Goal: Task Accomplishment & Management: Use online tool/utility

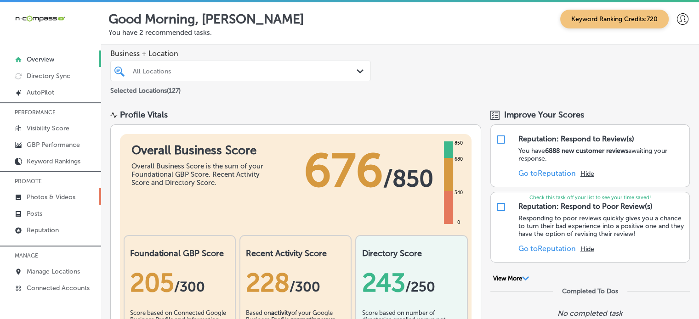
click at [51, 199] on p "Photos & Videos" at bounding box center [51, 197] width 49 height 8
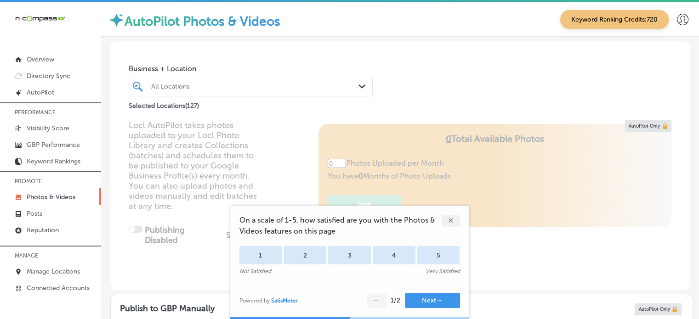
type input "5"
click at [454, 222] on div "✕" at bounding box center [451, 221] width 18 height 12
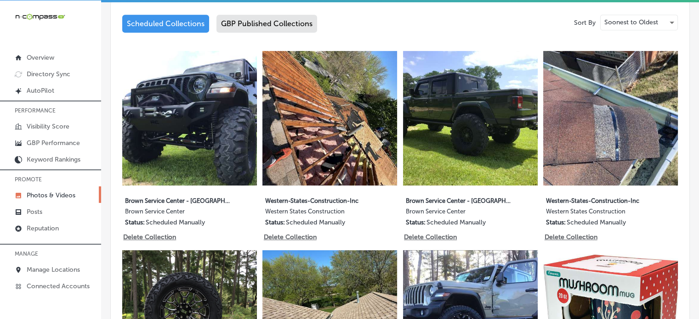
scroll to position [482, 0]
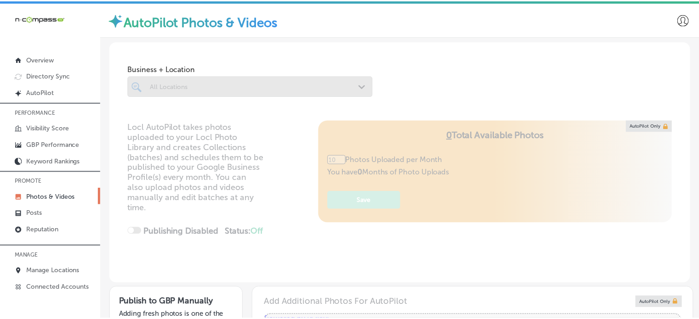
scroll to position [2, 0]
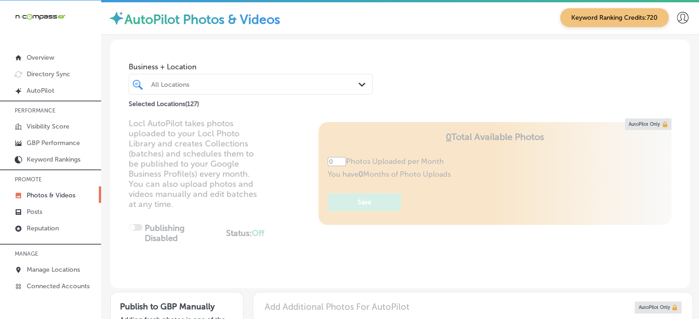
type input "5"
click at [226, 84] on div "All Locations" at bounding box center [255, 84] width 208 height 8
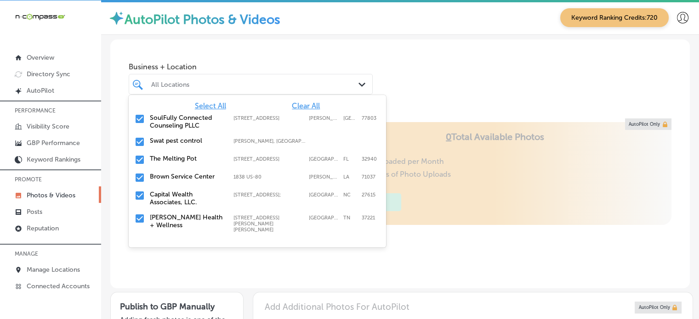
click at [292, 102] on span "Clear All" at bounding box center [306, 106] width 28 height 9
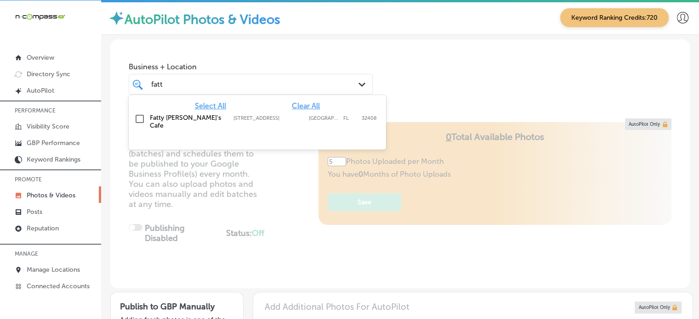
click at [189, 117] on label "Fatty [PERSON_NAME]'s Cafe" at bounding box center [187, 122] width 74 height 16
type input "fatt"
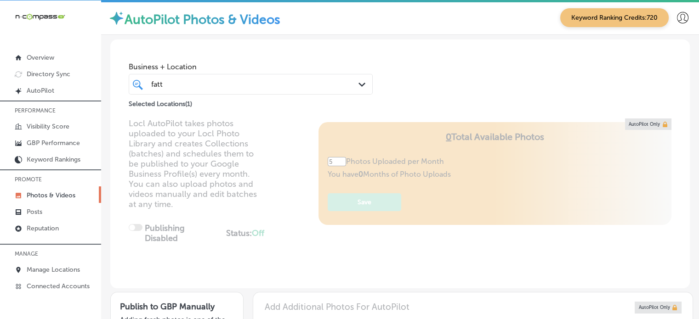
click at [427, 77] on div "Business + Location fatt fatt Path Created with Sketch. Selected Locations ( 1 )" at bounding box center [399, 75] width 579 height 70
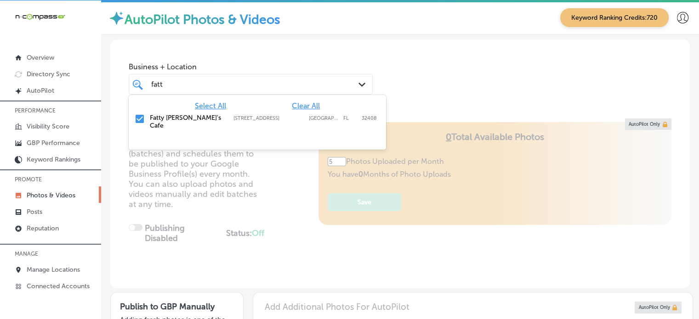
click at [321, 81] on div "fatt fatt" at bounding box center [240, 84] width 181 height 12
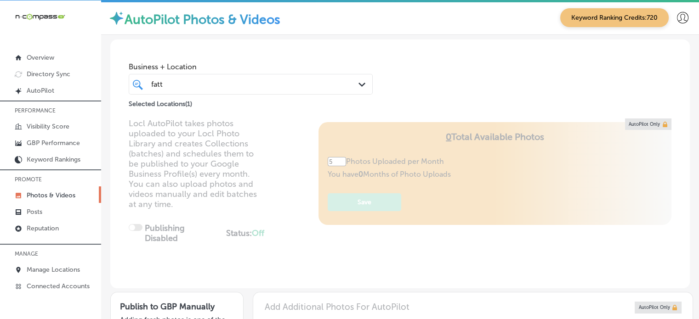
click at [321, 81] on div "fatt fatt" at bounding box center [240, 84] width 181 height 12
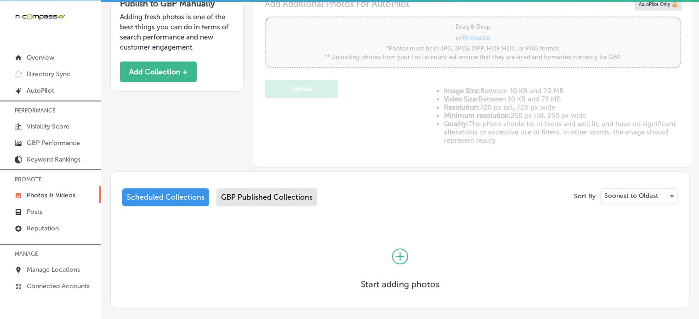
scroll to position [350, 0]
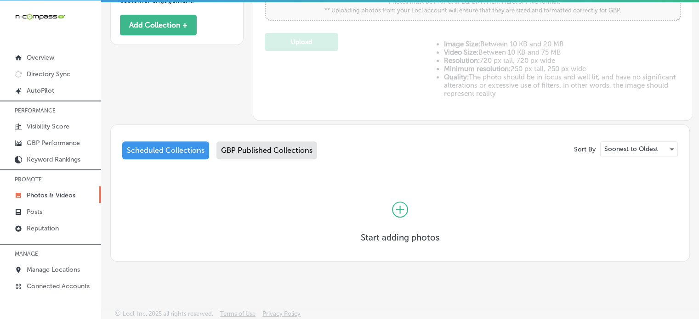
click at [278, 147] on div "GBP Published Collections" at bounding box center [266, 151] width 101 height 18
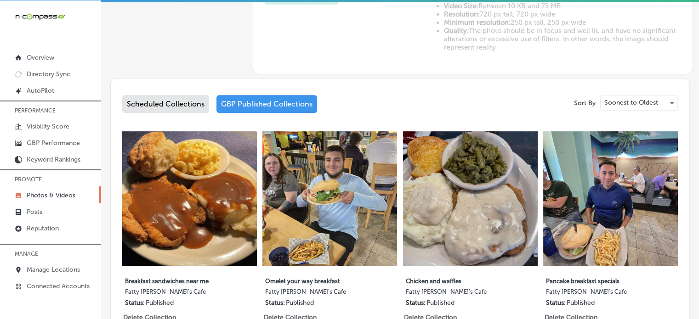
scroll to position [394, 0]
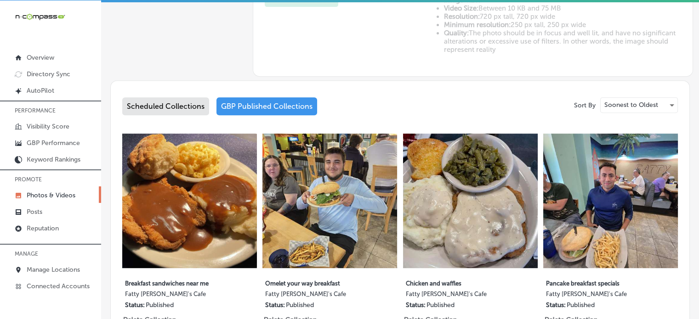
click at [193, 102] on div "Scheduled Collections" at bounding box center [165, 106] width 87 height 18
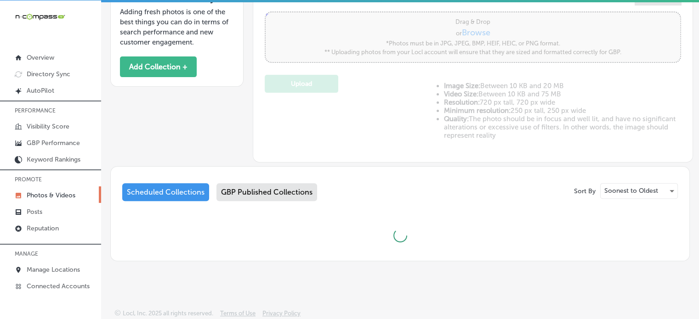
scroll to position [350, 0]
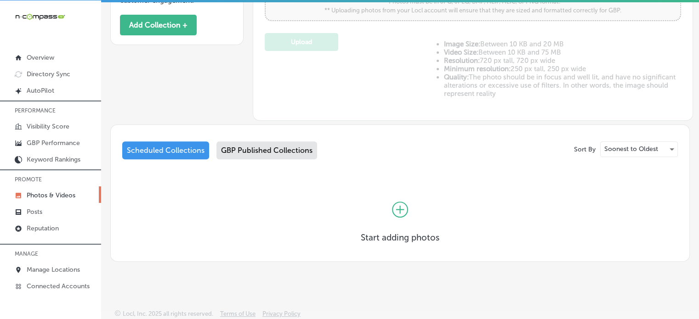
click at [393, 209] on icon at bounding box center [400, 210] width 16 height 16
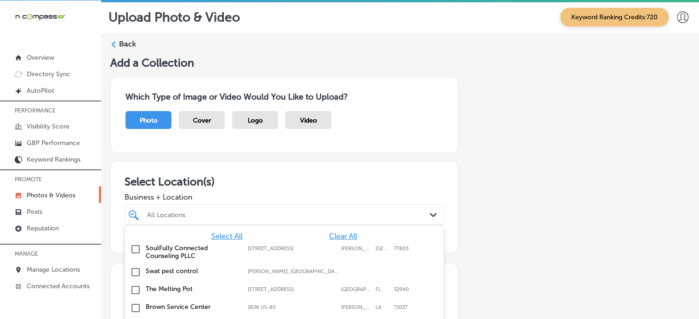
click at [399, 223] on div "option focused, 3 of 128. 128 results available. Use Up and Down to choose opti…" at bounding box center [284, 214] width 319 height 21
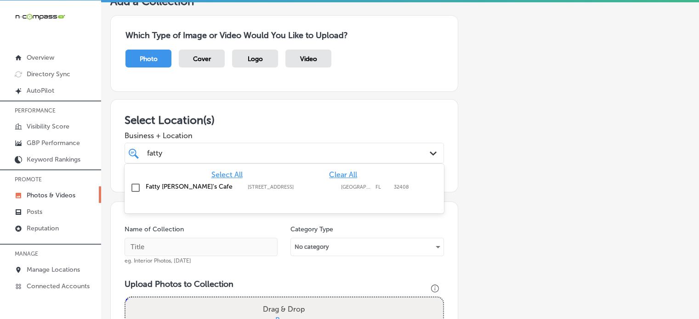
click at [271, 183] on div "Fatty [PERSON_NAME]'s Cafe [STREET_ADDRESS][GEOGRAPHIC_DATA][STREET_ADDRESS]" at bounding box center [262, 187] width 232 height 8
type input "fatty"
click at [285, 110] on div "Select Location(s) Business + Location fatty fatty Path Created with Sketch. Se…" at bounding box center [284, 145] width 348 height 93
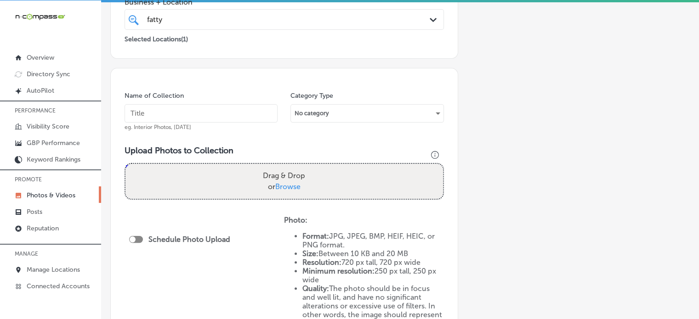
scroll to position [196, 0]
click at [227, 117] on input "text" at bounding box center [201, 113] width 153 height 18
paste input "Breakfast menu items"
type input "Breakfast menu items"
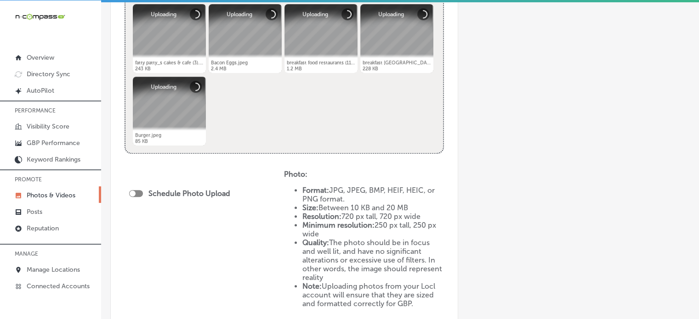
scroll to position [392, 0]
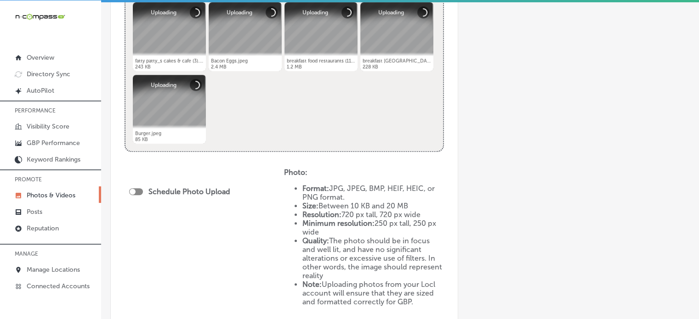
click at [138, 195] on div "Schedule Photo Upload" at bounding box center [182, 193] width 106 height 21
click at [138, 192] on div at bounding box center [136, 191] width 14 height 7
checkbox input "true"
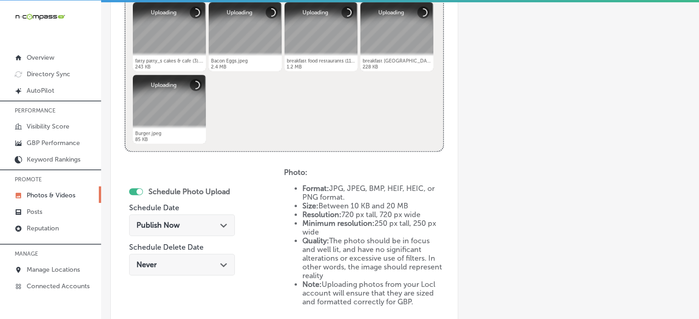
click at [180, 223] on div "Publish Now Path Created with Sketch." at bounding box center [181, 225] width 91 height 9
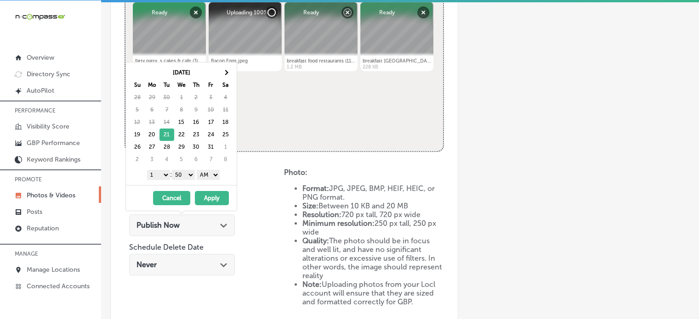
click at [165, 172] on select "1 2 3 4 5 6 7 8 9 10 11 12" at bounding box center [158, 175] width 23 height 10
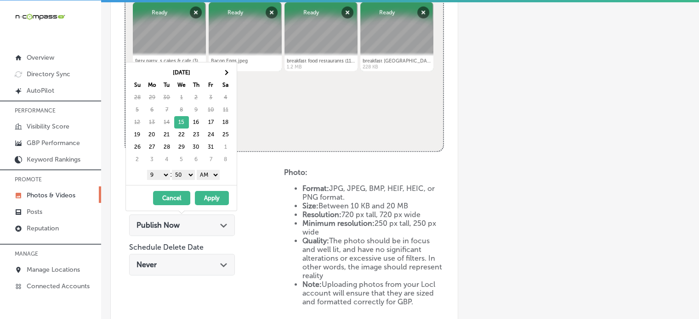
click at [187, 175] on select "00 10 20 30 40 50" at bounding box center [183, 175] width 23 height 10
click at [213, 176] on select "AM PM" at bounding box center [208, 175] width 23 height 10
click at [212, 202] on button "Apply" at bounding box center [212, 198] width 34 height 14
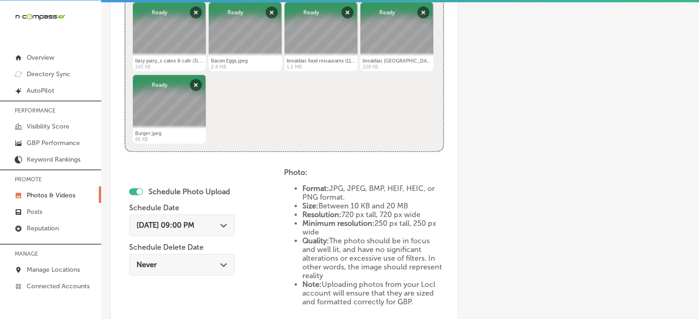
scroll to position [521, 0]
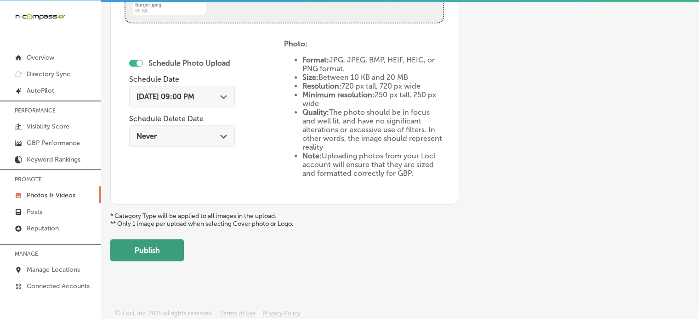
click at [129, 246] on button "Publish" at bounding box center [147, 250] width 74 height 22
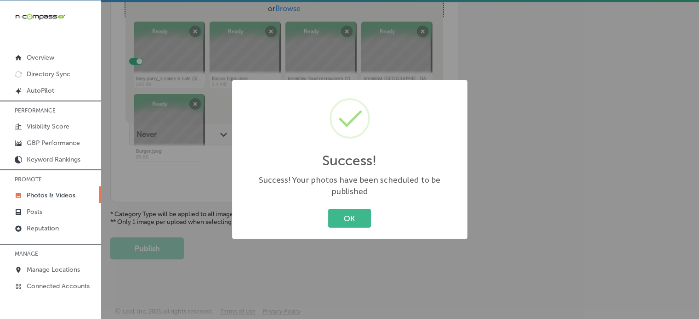
scroll to position [353, 0]
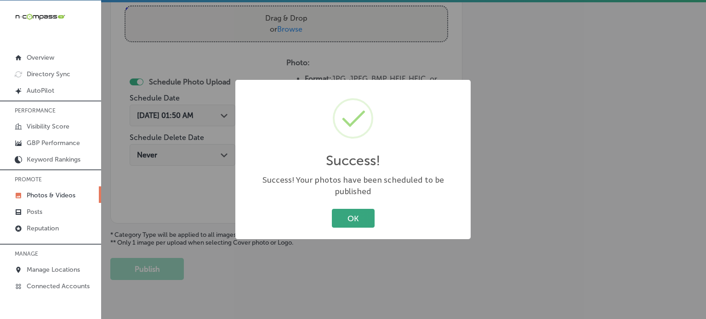
click at [350, 212] on button "OK" at bounding box center [353, 218] width 43 height 19
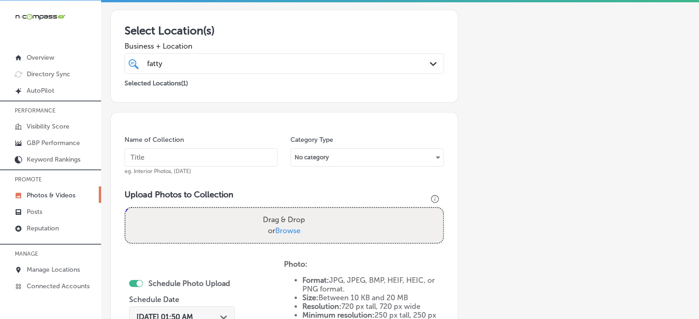
scroll to position [151, 0]
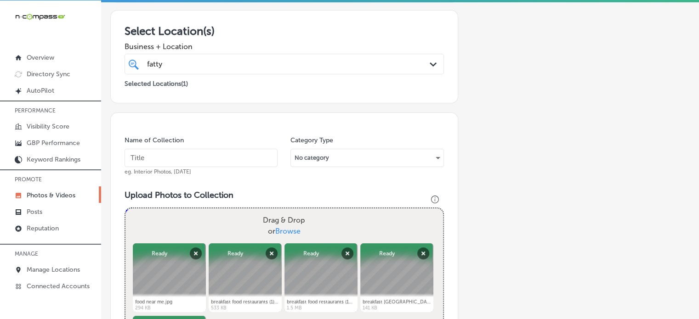
paste input "Best breakfast plates"
click at [193, 156] on input "Best breakfast plates" at bounding box center [201, 158] width 153 height 18
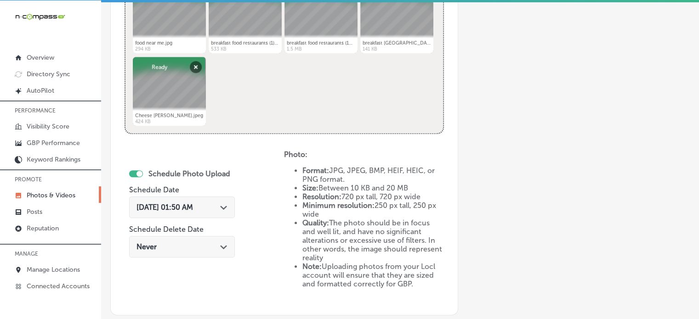
scroll to position [418, 0]
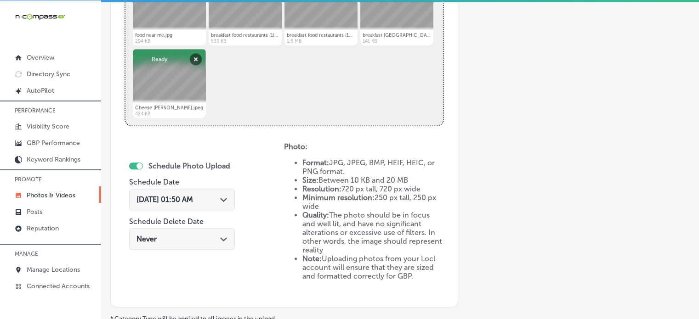
type input "Best breakfast plates"
click at [191, 198] on span "[DATE] 01:50 AM" at bounding box center [164, 199] width 57 height 9
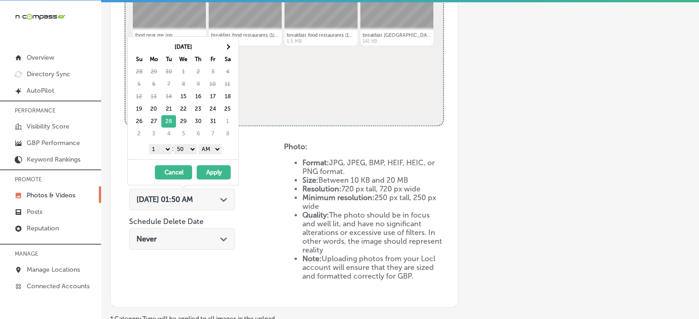
click at [166, 149] on select "1 2 3 4 5 6 7 8 9 10 11 12" at bounding box center [160, 149] width 23 height 10
drag, startPoint x: 183, startPoint y: 149, endPoint x: 183, endPoint y: 158, distance: 8.3
click at [183, 158] on div "[DATE] Su Mo Tu We Th Fr Sa 28 29 30 1 2 3 4 5 6 7 8 9 10 11 12 13 14 15 16 17 …" at bounding box center [183, 98] width 111 height 123
click at [207, 148] on select "AM PM" at bounding box center [209, 149] width 23 height 10
click at [213, 175] on button "Apply" at bounding box center [214, 172] width 34 height 14
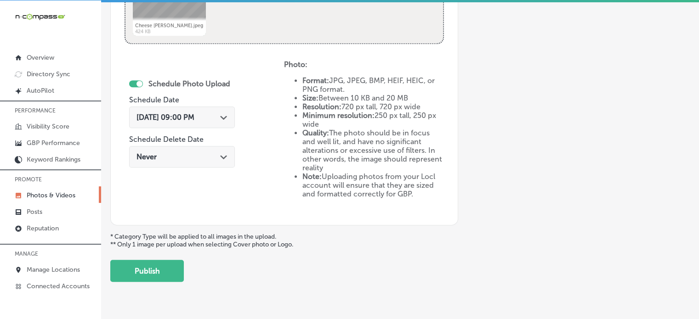
scroll to position [521, 0]
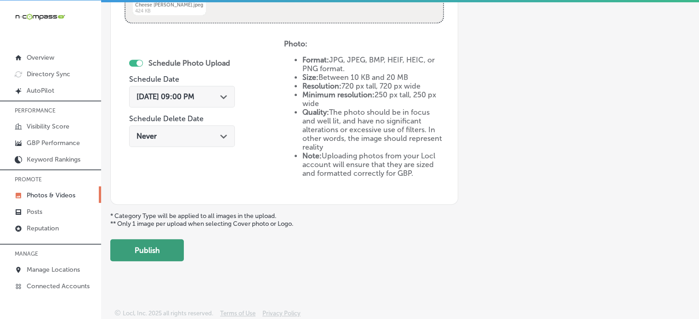
click at [128, 246] on button "Publish" at bounding box center [147, 250] width 74 height 22
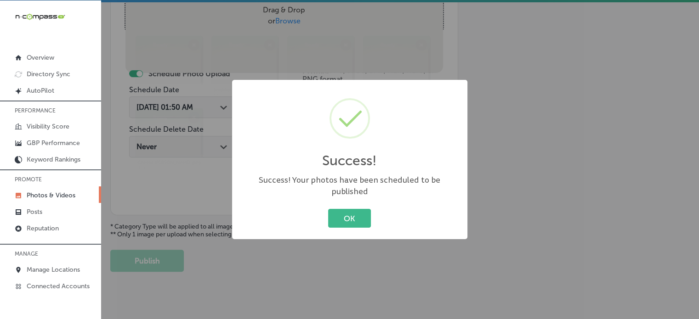
scroll to position [361, 0]
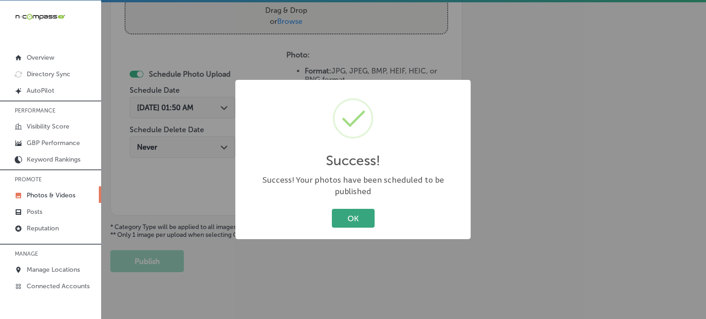
click at [355, 209] on button "OK" at bounding box center [353, 218] width 43 height 19
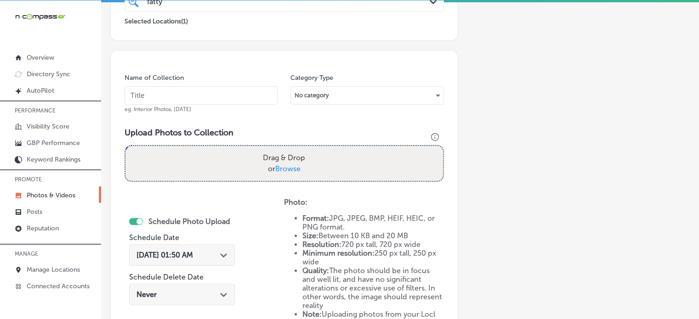
scroll to position [214, 0]
click at [189, 100] on input "text" at bounding box center [201, 95] width 153 height 18
paste input "Country fried steak and eggs"
type input "Country fried steak and eggs"
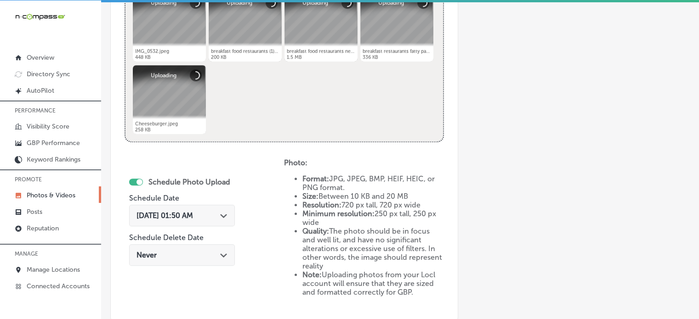
scroll to position [406, 0]
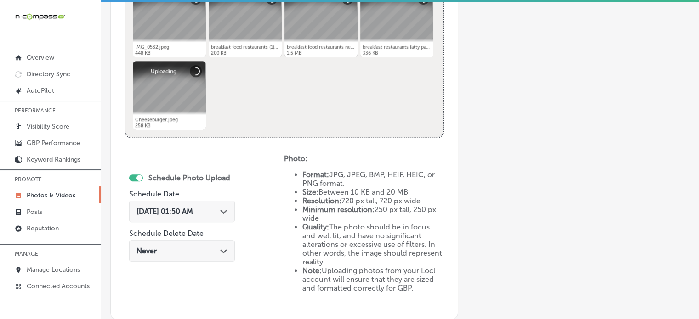
click at [222, 212] on icon "Path Created with Sketch." at bounding box center [223, 212] width 7 height 4
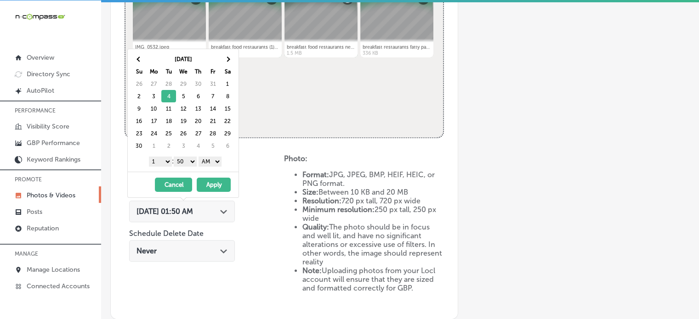
click at [161, 160] on select "1 2 3 4 5 6 7 8 9 10 11 12" at bounding box center [160, 162] width 23 height 10
drag, startPoint x: 183, startPoint y: 159, endPoint x: 186, endPoint y: 171, distance: 12.6
click at [186, 171] on div "[DATE] Su Mo Tu We Th Fr Sa 26 27 28 29 30 31 1 2 3 4 5 6 7 8 9 10 11 12 13 14 …" at bounding box center [183, 123] width 112 height 149
click at [221, 159] on select "AM PM" at bounding box center [209, 162] width 23 height 10
click at [214, 185] on button "Apply" at bounding box center [214, 185] width 34 height 14
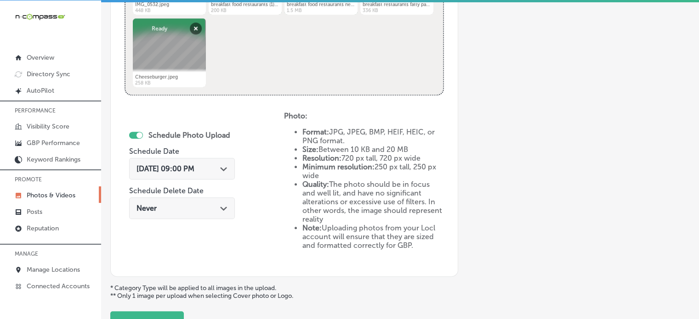
scroll to position [521, 0]
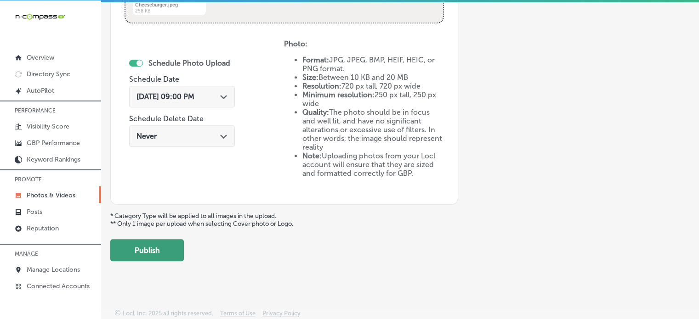
click at [125, 251] on button "Publish" at bounding box center [147, 250] width 74 height 22
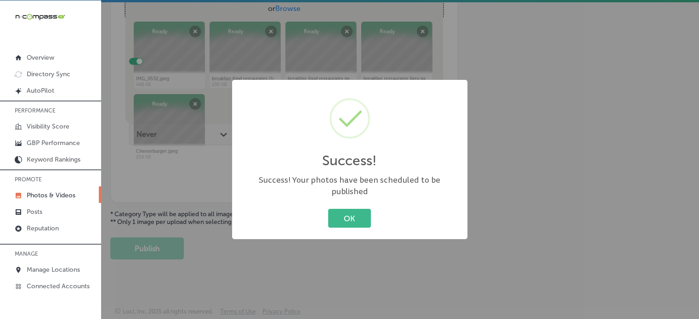
scroll to position [344, 0]
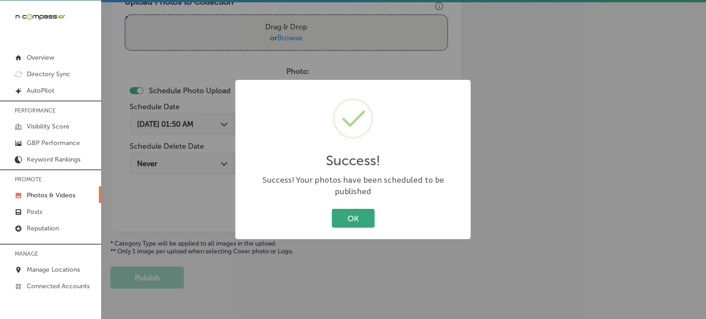
click at [357, 209] on button "OK" at bounding box center [353, 218] width 43 height 19
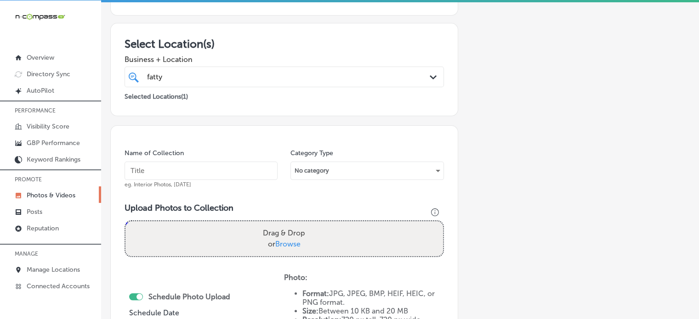
scroll to position [138, 0]
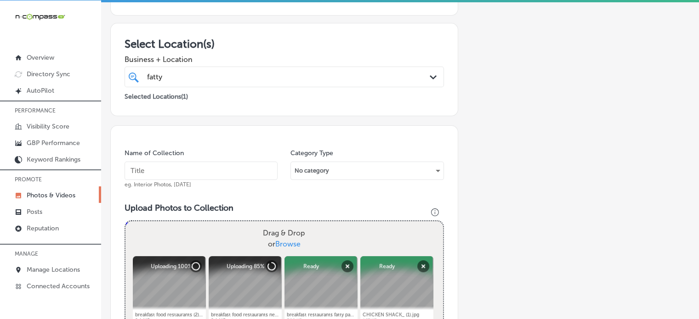
click at [246, 170] on input "text" at bounding box center [201, 171] width 153 height 18
paste input "Breakfast burrito near me"
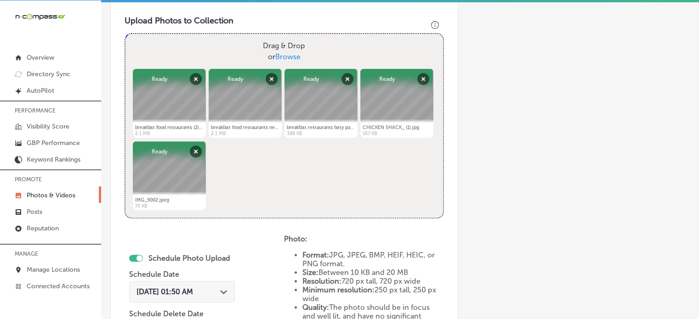
scroll to position [329, 0]
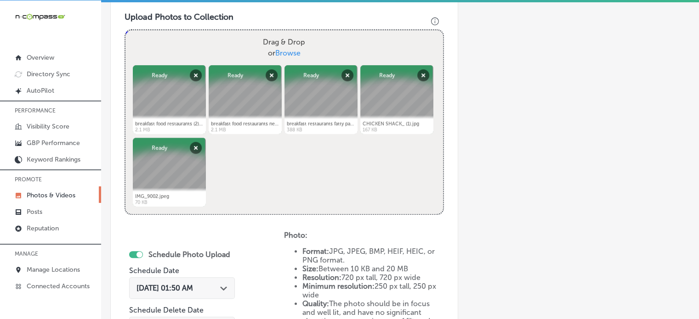
type input "Breakfast burrito near me"
click at [193, 286] on span "[DATE] 01:50 AM" at bounding box center [164, 288] width 57 height 9
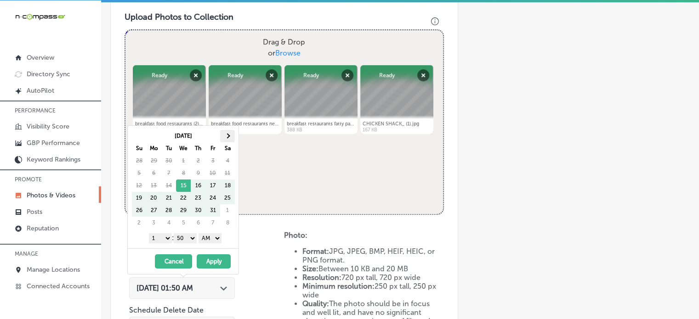
click at [226, 137] on span at bounding box center [227, 135] width 5 height 5
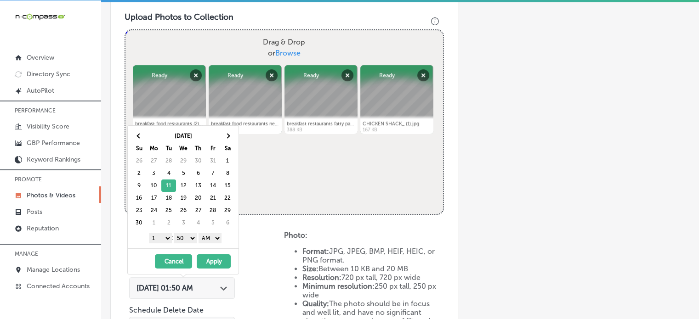
click at [163, 235] on select "1 2 3 4 5 6 7 8 9 10 11 12" at bounding box center [160, 238] width 23 height 10
drag, startPoint x: 180, startPoint y: 238, endPoint x: 185, endPoint y: 251, distance: 13.8
click at [185, 251] on div "[DATE] Su Mo Tu We Th Fr Sa 26 27 28 29 30 31 1 2 3 4 5 6 7 8 9 10 11 12 13 14 …" at bounding box center [183, 199] width 112 height 149
click at [221, 238] on select "AM PM" at bounding box center [209, 238] width 23 height 10
click at [213, 261] on button "Apply" at bounding box center [214, 262] width 34 height 14
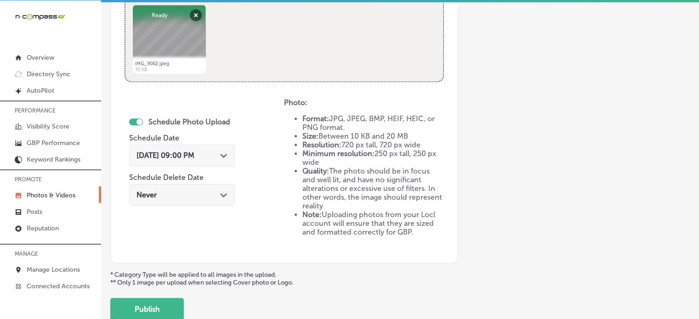
scroll to position [466, 0]
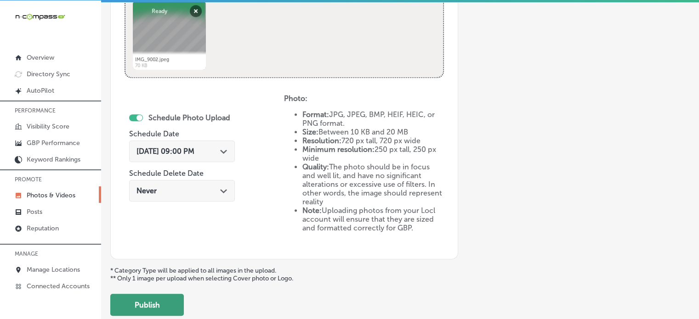
click at [127, 301] on button "Publish" at bounding box center [147, 305] width 74 height 22
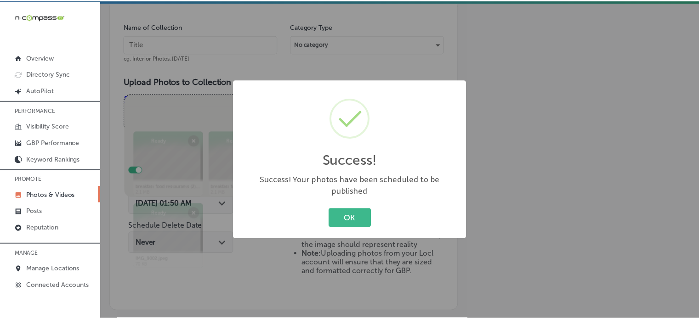
scroll to position [264, 0]
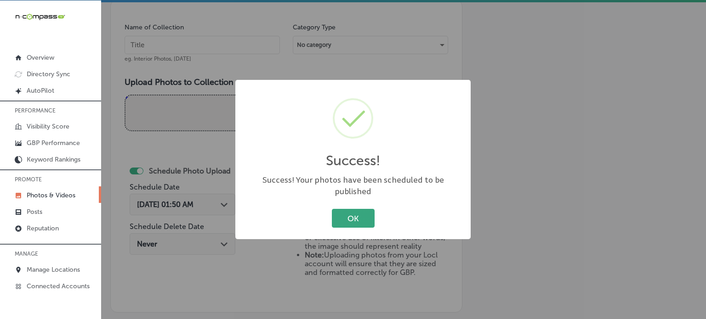
click at [347, 211] on button "OK" at bounding box center [353, 218] width 43 height 19
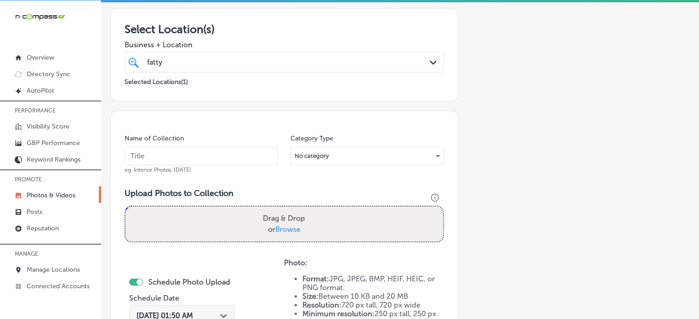
scroll to position [151, 0]
click at [233, 157] on input "text" at bounding box center [201, 157] width 153 height 18
paste input "Southern chicken biscuit breakfast"
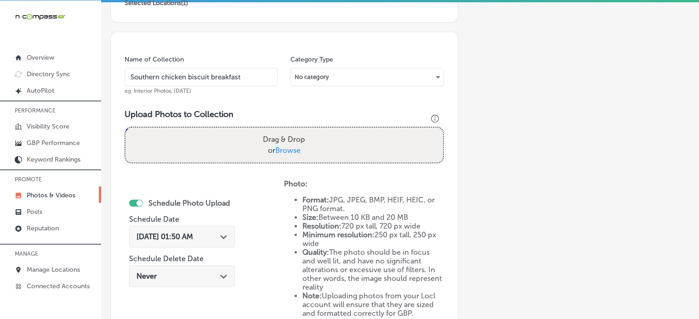
scroll to position [234, 0]
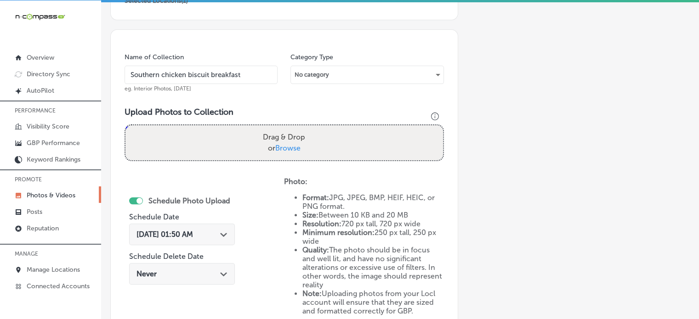
type input "Southern chicken biscuit breakfast"
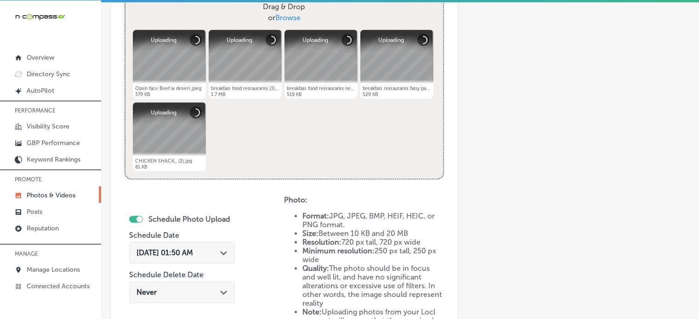
scroll to position [371, 0]
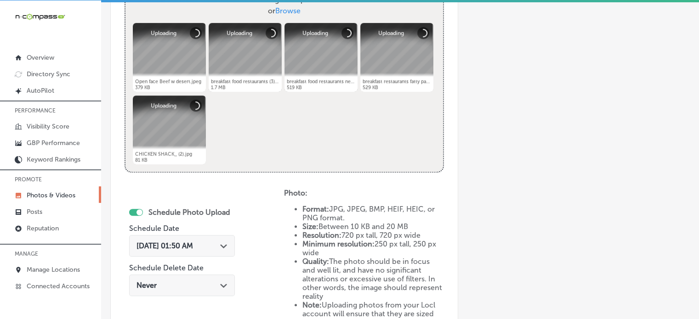
click at [227, 242] on div "Path Created with Sketch." at bounding box center [223, 245] width 7 height 7
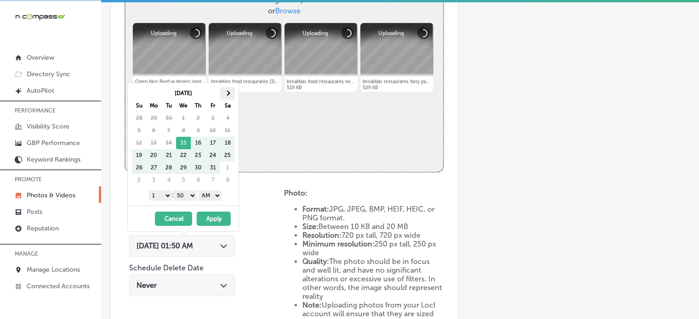
click at [229, 93] on span at bounding box center [227, 93] width 5 height 5
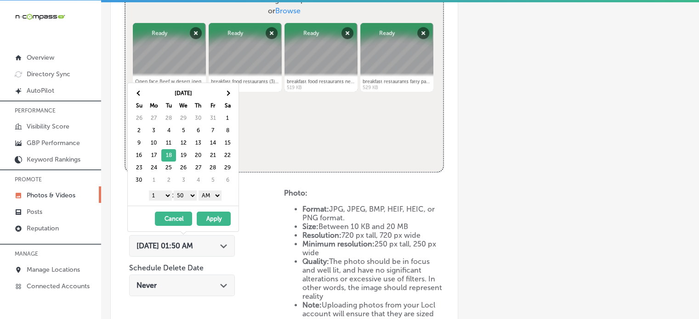
click at [164, 191] on select "1 2 3 4 5 6 7 8 9 10 11 12" at bounding box center [160, 196] width 23 height 10
drag, startPoint x: 182, startPoint y: 194, endPoint x: 186, endPoint y: 204, distance: 10.5
click at [186, 204] on div "[DATE] Su Mo Tu We Th Fr Sa 26 27 28 29 30 31 1 2 3 4 5 6 7 8 9 10 11 12 13 14 …" at bounding box center [183, 144] width 111 height 123
drag, startPoint x: 213, startPoint y: 192, endPoint x: 213, endPoint y: 215, distance: 23.4
click at [213, 215] on div "[DATE] Su Mo Tu We Th Fr Sa 26 27 28 29 30 31 1 2 3 4 5 6 7 8 9 10 11 12 13 14 …" at bounding box center [183, 157] width 112 height 149
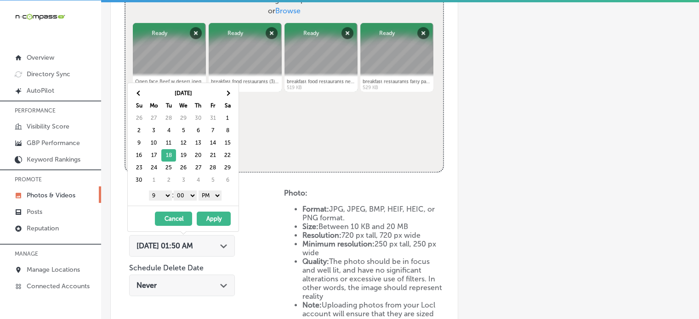
click at [213, 215] on button "Apply" at bounding box center [214, 219] width 34 height 14
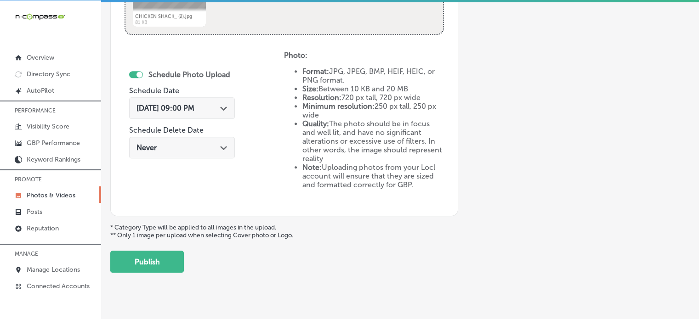
scroll to position [510, 0]
click at [127, 262] on button "Publish" at bounding box center [147, 261] width 74 height 22
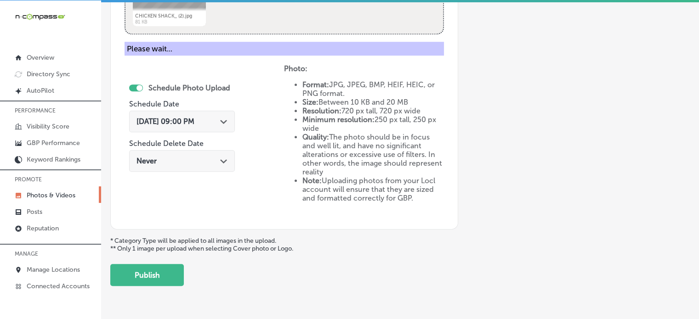
scroll to position [372, 0]
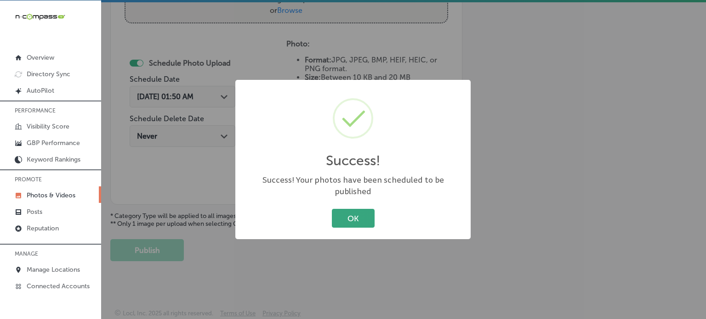
click at [357, 209] on button "OK" at bounding box center [353, 218] width 43 height 19
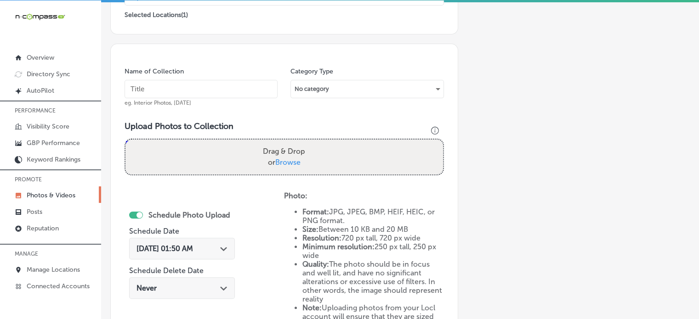
scroll to position [219, 0]
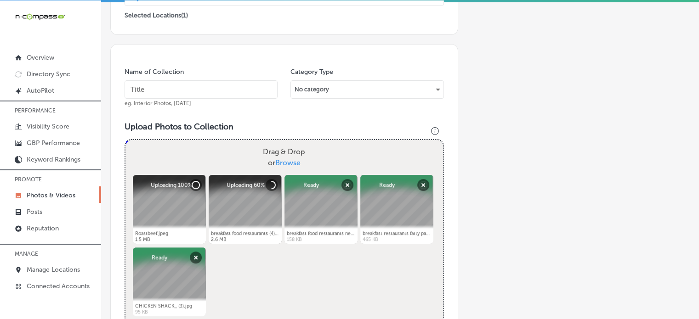
click at [195, 93] on input "text" at bounding box center [201, 89] width 153 height 18
paste input "Pancake breakfast specials"
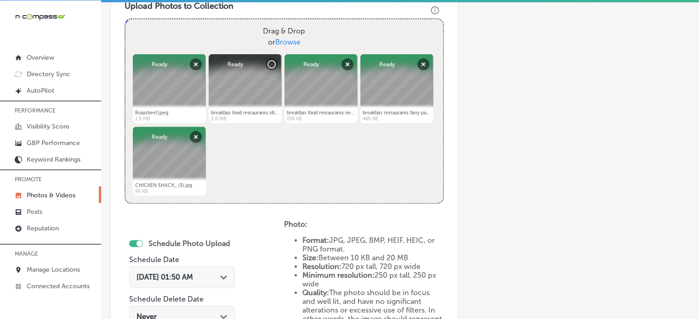
scroll to position [384, 0]
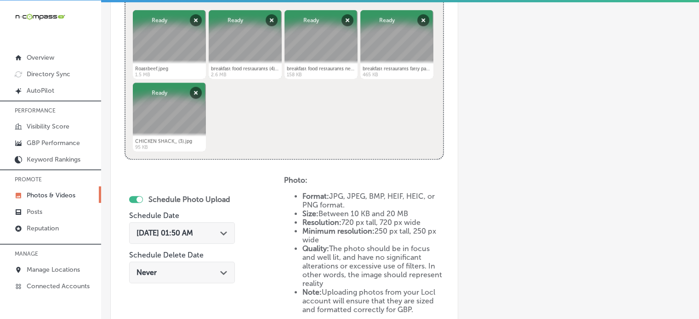
type input "Pancake breakfast specials"
click at [193, 231] on span "[DATE] 01:50 AM" at bounding box center [164, 233] width 57 height 9
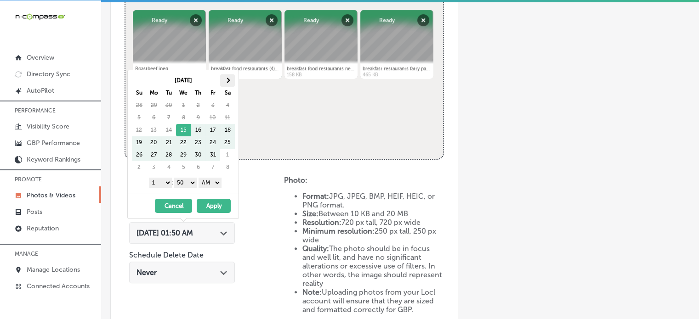
click at [232, 78] on th at bounding box center [227, 80] width 15 height 12
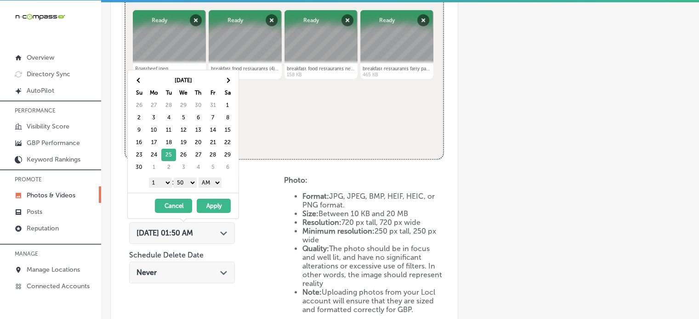
click at [162, 180] on select "1 2 3 4 5 6 7 8 9 10 11 12" at bounding box center [160, 183] width 23 height 10
drag, startPoint x: 184, startPoint y: 182, endPoint x: 186, endPoint y: 192, distance: 10.3
click at [186, 192] on div "[DATE] Su Mo Tu We Th Fr Sa 26 27 28 29 30 31 1 2 3 4 5 6 7 8 9 10 11 12 13 14 …" at bounding box center [183, 144] width 112 height 149
click at [211, 184] on select "AM PM" at bounding box center [209, 183] width 23 height 10
click at [211, 207] on button "Apply" at bounding box center [214, 206] width 34 height 14
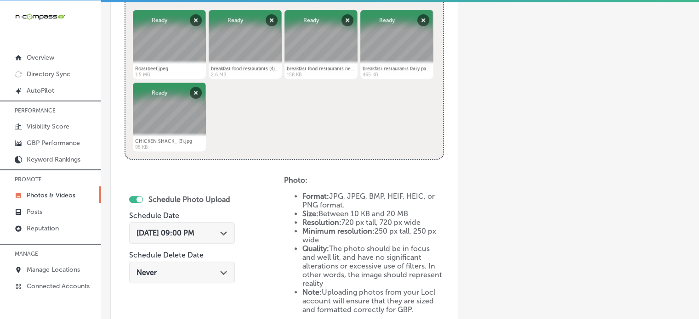
scroll to position [521, 0]
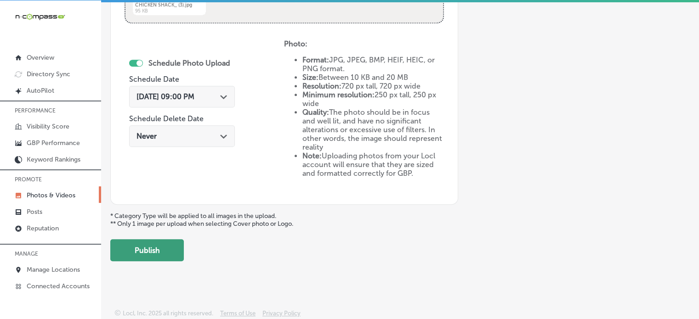
click at [127, 249] on button "Publish" at bounding box center [147, 250] width 74 height 22
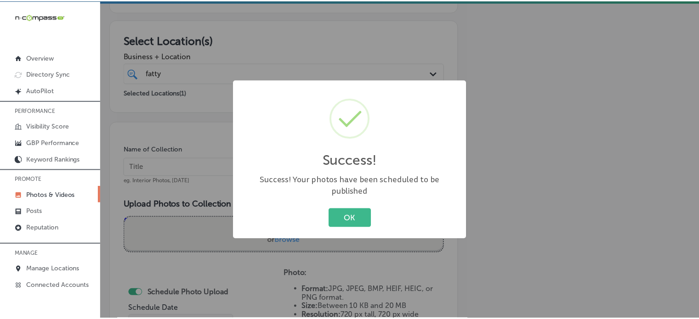
scroll to position [132, 0]
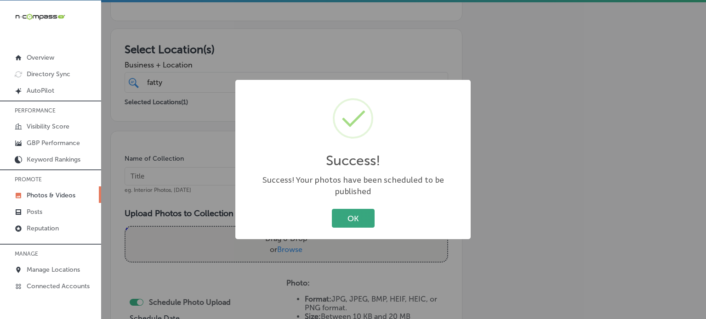
click at [358, 210] on button "OK" at bounding box center [353, 218] width 43 height 19
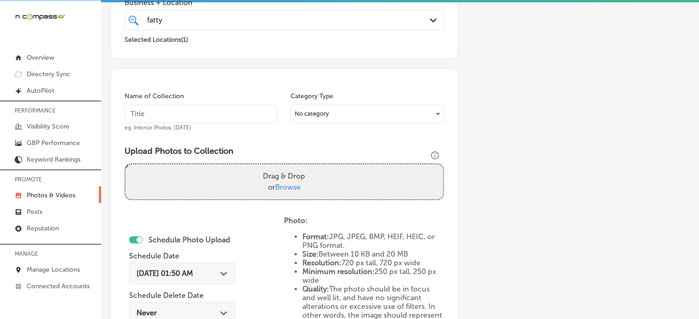
scroll to position [200, 0]
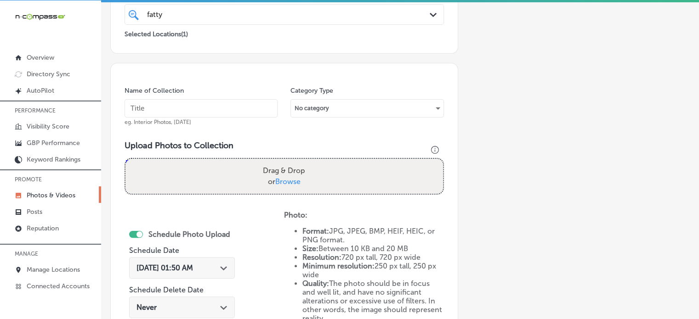
click at [200, 104] on input "text" at bounding box center [201, 108] width 153 height 18
paste input "French toast breakfast menu"
type input "French toast breakfast menu"
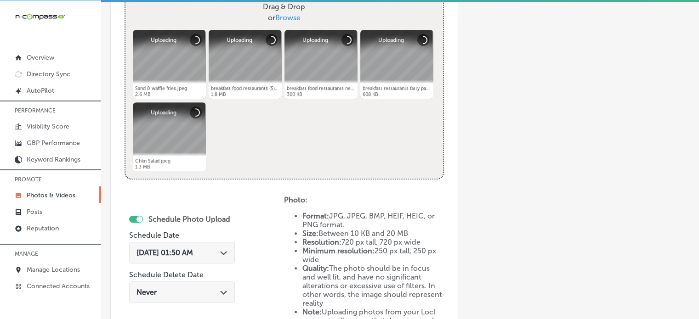
scroll to position [369, 0]
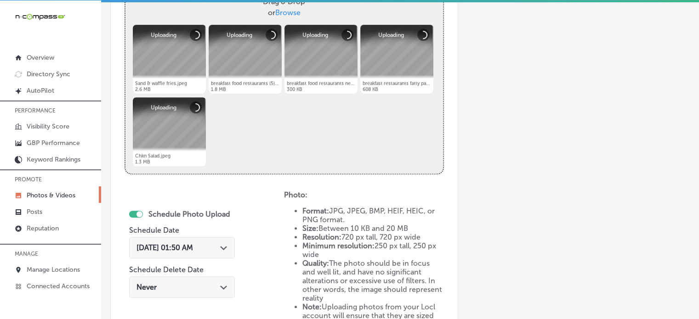
click at [210, 241] on div "[DATE] 01:50 AM Path Created with Sketch." at bounding box center [182, 248] width 106 height 22
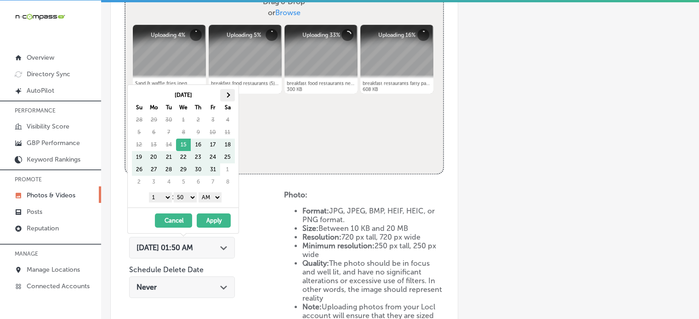
click at [226, 95] on span at bounding box center [227, 95] width 5 height 5
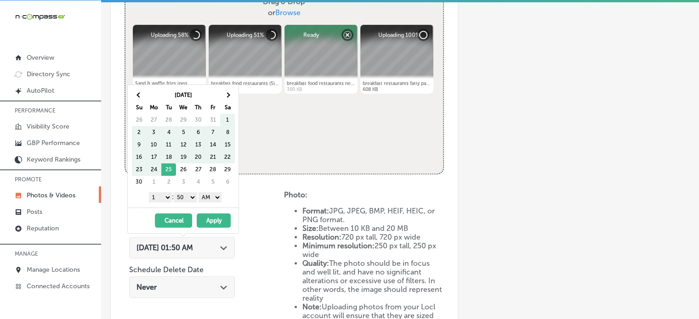
click at [226, 95] on span at bounding box center [227, 95] width 5 height 5
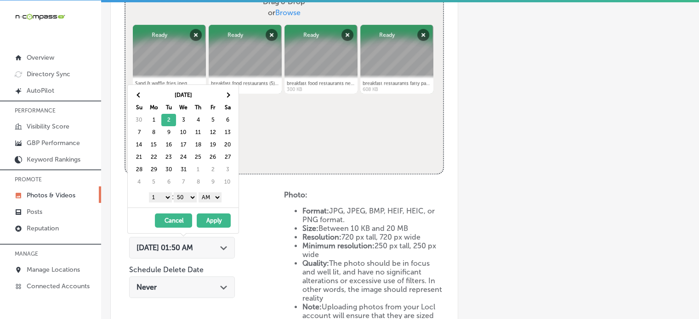
click at [164, 196] on select "1 2 3 4 5 6 7 8 9 10 11 12" at bounding box center [160, 198] width 23 height 10
drag, startPoint x: 180, startPoint y: 198, endPoint x: 185, endPoint y: 207, distance: 9.9
click at [185, 207] on div "[DATE] Su Mo Tu We Th Fr Sa 30 1 2 3 4 5 6 7 8 9 10 11 12 13 14 15 16 17 18 19 …" at bounding box center [183, 159] width 112 height 149
drag, startPoint x: 209, startPoint y: 196, endPoint x: 211, endPoint y: 218, distance: 22.6
click at [211, 218] on div "[DATE] Su Mo Tu We Th Fr Sa 30 1 2 3 4 5 6 7 8 9 10 11 12 13 14 15 16 17 18 19 …" at bounding box center [183, 159] width 112 height 149
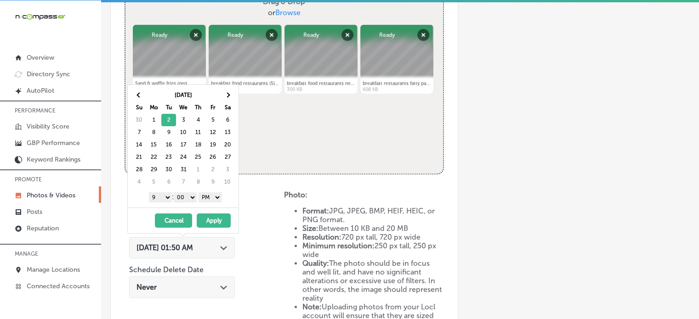
click at [211, 218] on button "Apply" at bounding box center [214, 221] width 34 height 14
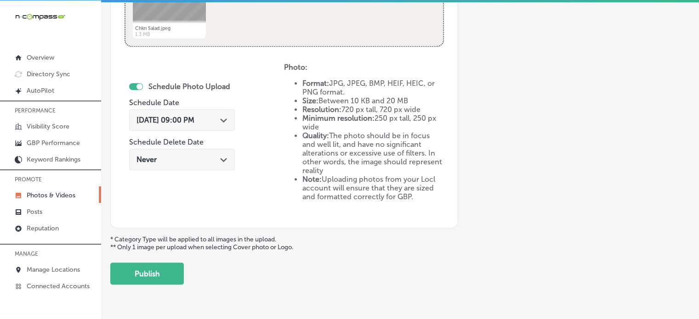
scroll to position [498, 0]
click at [129, 275] on button "Publish" at bounding box center [147, 273] width 74 height 22
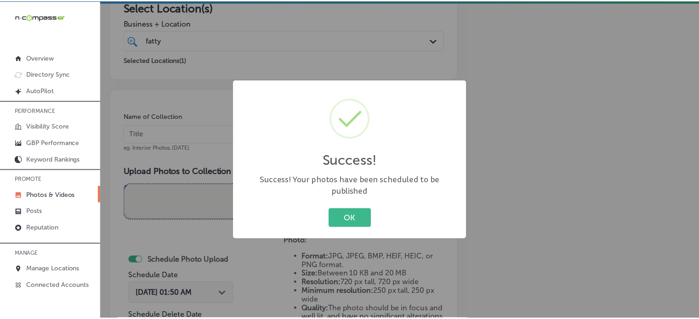
scroll to position [170, 0]
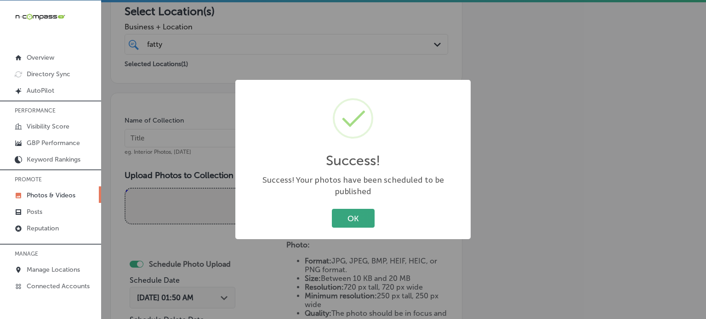
click at [369, 209] on button "OK" at bounding box center [353, 218] width 43 height 19
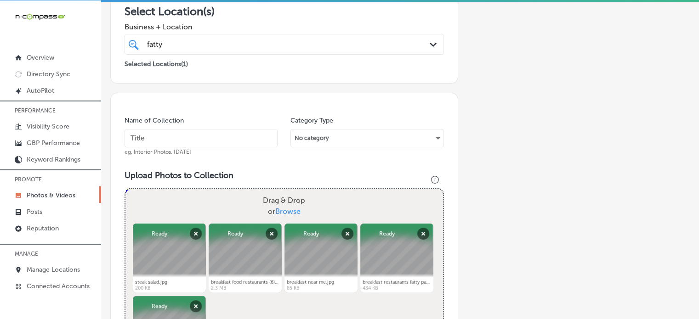
paste input "Chicken and waffles"
click at [194, 143] on input "text" at bounding box center [201, 138] width 153 height 18
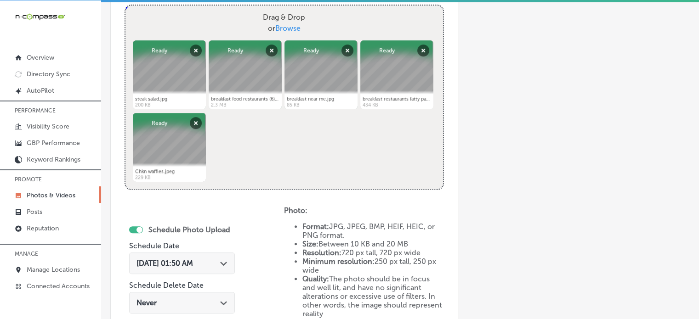
scroll to position [375, 0]
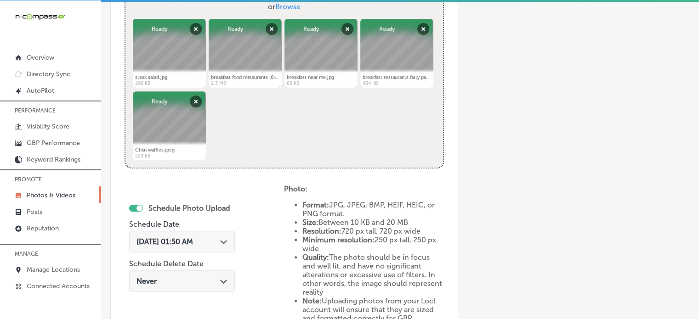
type input "Chicken and waffles"
click at [193, 241] on span "[DATE] 01:50 AM" at bounding box center [164, 242] width 57 height 9
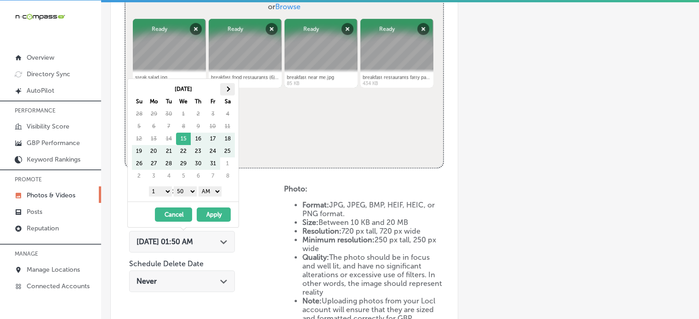
click at [227, 90] on span at bounding box center [227, 89] width 5 height 5
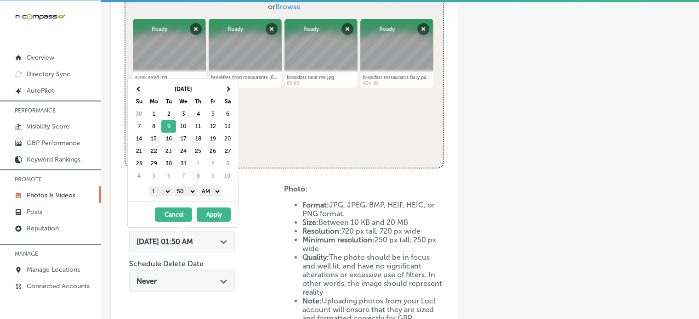
click at [163, 189] on select "1 2 3 4 5 6 7 8 9 10 11 12" at bounding box center [160, 192] width 23 height 10
drag, startPoint x: 186, startPoint y: 189, endPoint x: 187, endPoint y: 203, distance: 14.3
click at [187, 203] on div "[DATE] Su Mo Tu We Th Fr Sa 30 1 2 3 4 5 6 7 8 9 10 11 12 13 14 15 16 17 18 19 …" at bounding box center [183, 153] width 112 height 149
drag, startPoint x: 209, startPoint y: 193, endPoint x: 210, endPoint y: 211, distance: 18.4
click at [210, 211] on div "[DATE] Su Mo Tu We Th Fr Sa 30 1 2 3 4 5 6 7 8 9 10 11 12 13 14 15 16 17 18 19 …" at bounding box center [183, 153] width 112 height 149
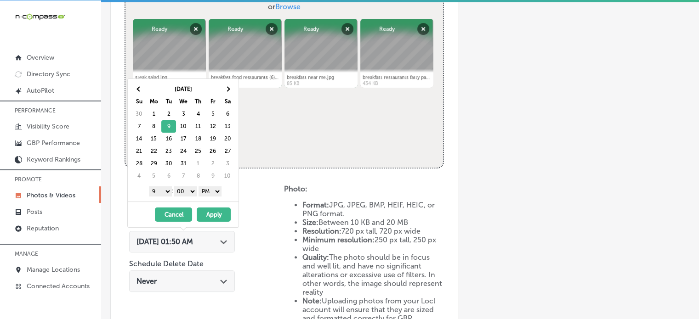
click at [216, 216] on button "Apply" at bounding box center [214, 215] width 34 height 14
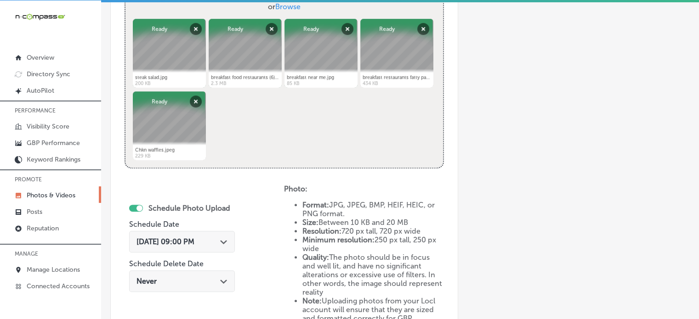
scroll to position [521, 0]
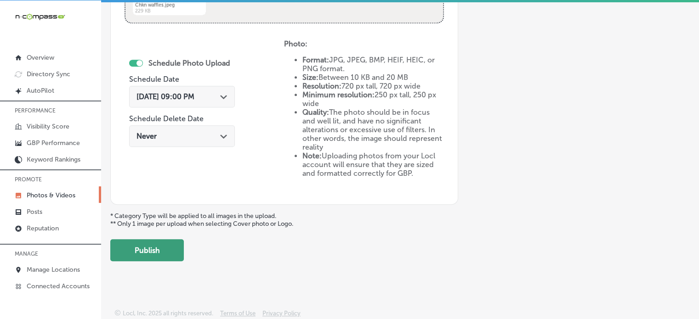
click at [130, 248] on button "Publish" at bounding box center [147, 250] width 74 height 22
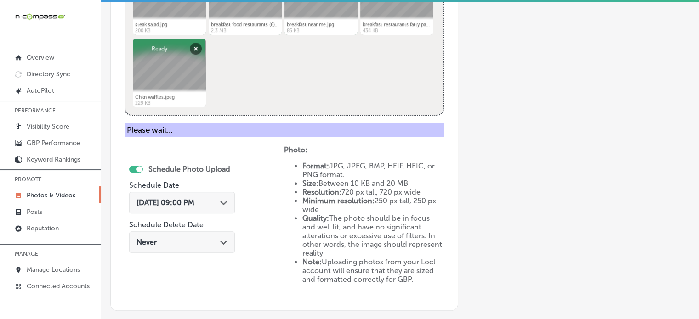
scroll to position [372, 0]
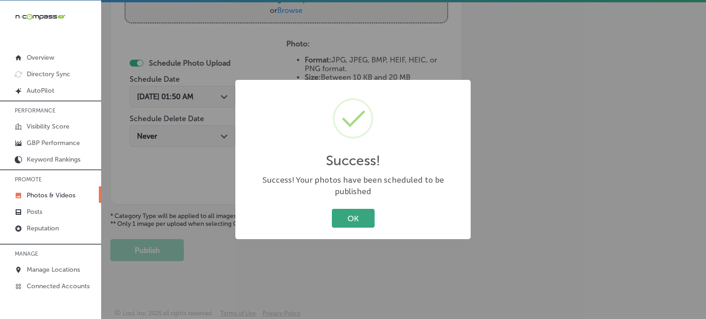
click at [351, 209] on button "OK" at bounding box center [353, 218] width 43 height 19
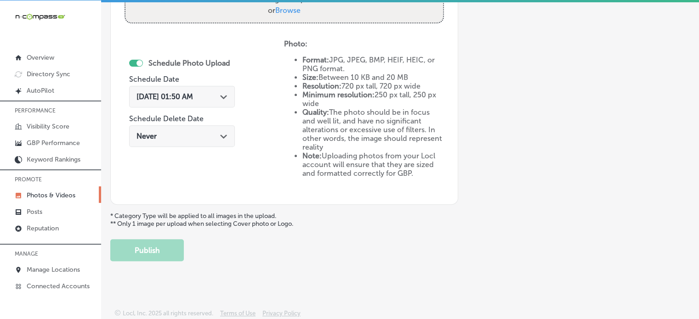
click at [162, 140] on div "Never Path Created with Sketch." at bounding box center [182, 136] width 106 height 22
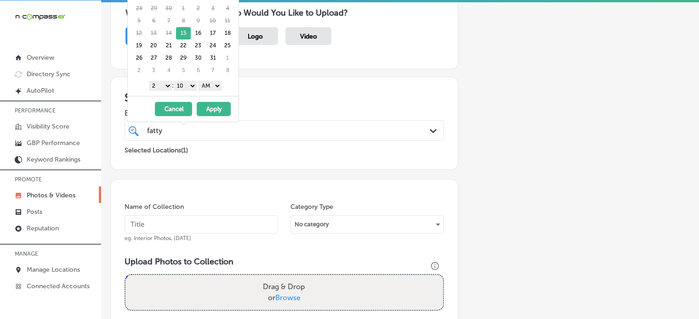
scroll to position [0, 0]
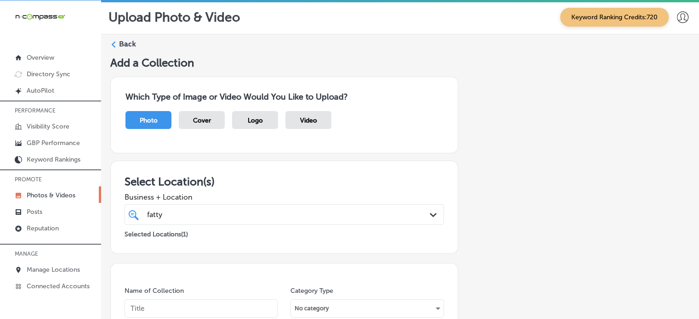
click at [121, 45] on label "Back" at bounding box center [127, 44] width 17 height 10
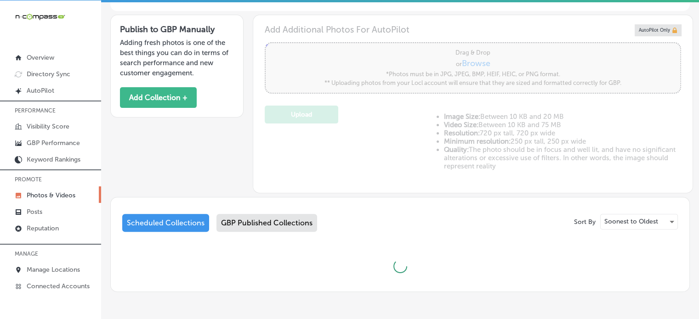
scroll to position [308, 0]
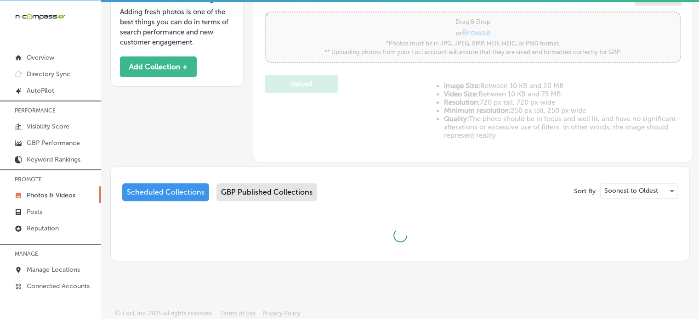
type input "5"
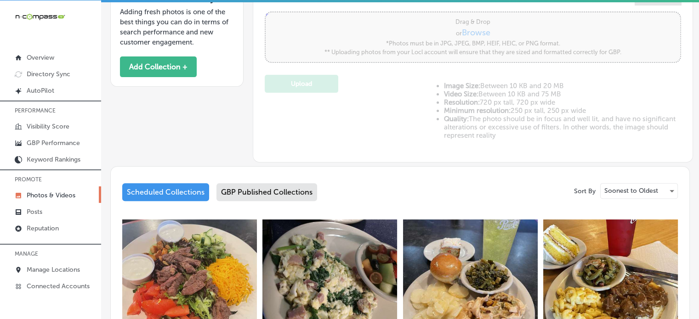
click at [367, 187] on div "Scheduled Collections GBP Published Collections" at bounding box center [399, 194] width 555 height 22
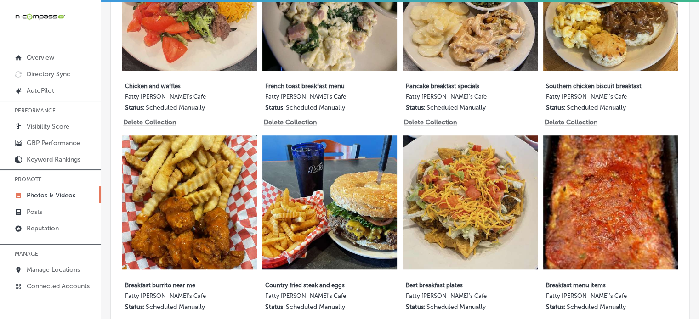
scroll to position [647, 0]
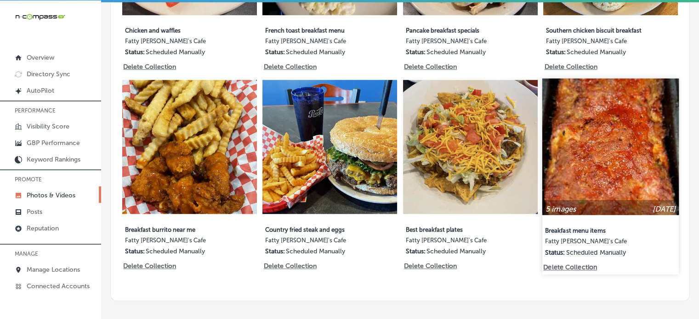
click at [610, 181] on img at bounding box center [610, 147] width 136 height 136
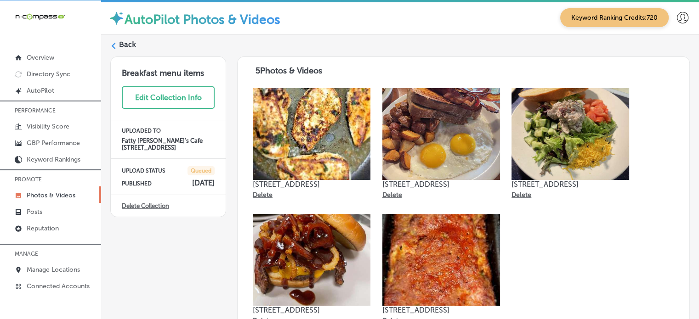
click at [155, 203] on link "Delete Collection" at bounding box center [145, 206] width 47 height 7
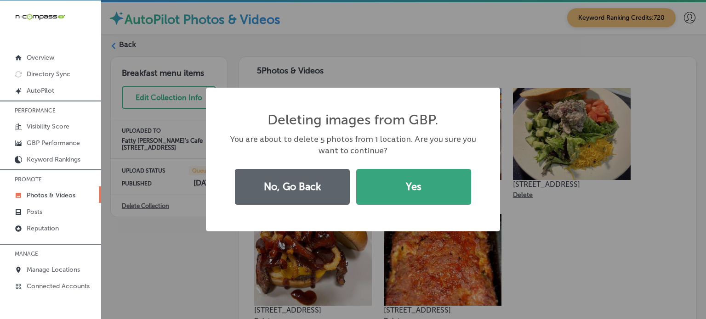
click at [402, 192] on button "Yes" at bounding box center [413, 187] width 115 height 36
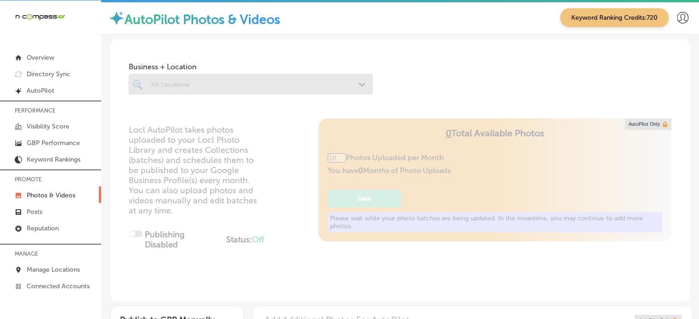
type input "5"
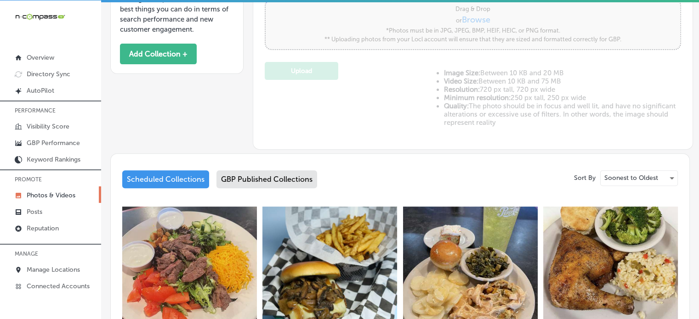
scroll to position [243, 0]
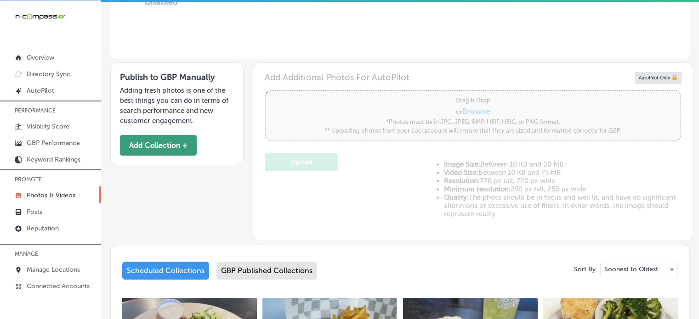
click at [152, 135] on button "Add Collection +" at bounding box center [158, 145] width 77 height 21
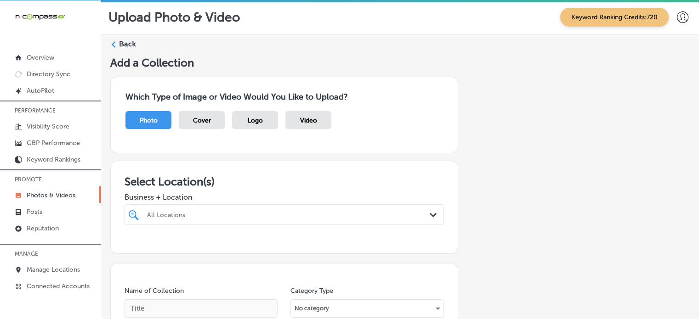
click at [252, 211] on div "All Locations Path Created with Sketch." at bounding box center [284, 214] width 319 height 21
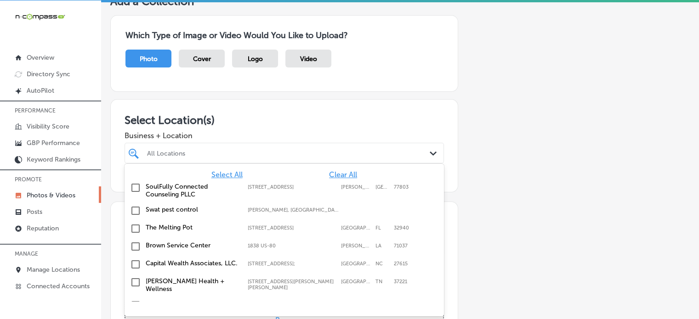
scroll to position [62, 0]
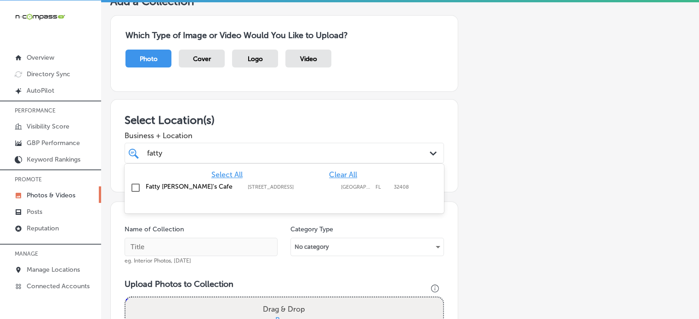
click at [187, 185] on label "Fatty [PERSON_NAME]'s Cafe" at bounding box center [192, 187] width 93 height 8
type input "fatty"
click at [257, 121] on h3 "Select Location(s)" at bounding box center [284, 119] width 319 height 13
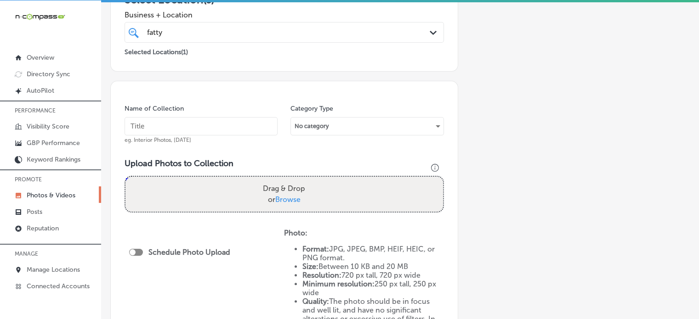
scroll to position [184, 0]
click at [198, 117] on input "text" at bounding box center [201, 125] width 153 height 18
paste input "Omelet your way breakfast"
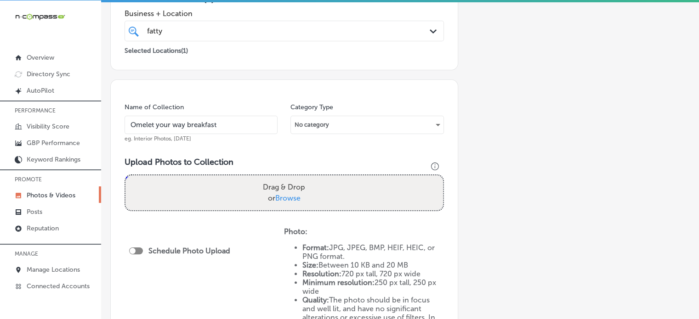
type input "Omelet your way breakfast"
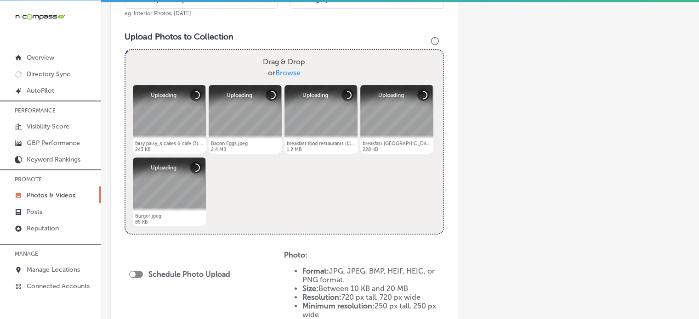
scroll to position [324, 0]
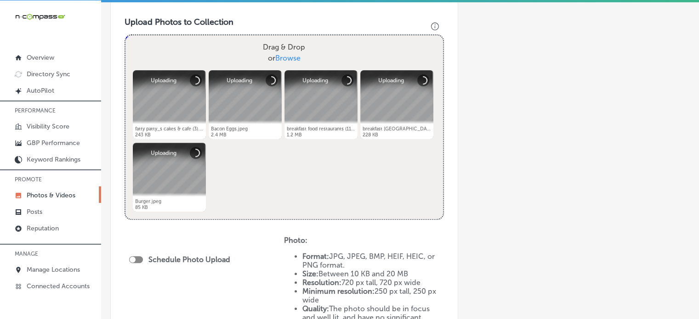
click at [143, 258] on div "Schedule Photo Upload" at bounding box center [182, 259] width 106 height 9
click at [139, 258] on div at bounding box center [136, 259] width 14 height 7
checkbox input "true"
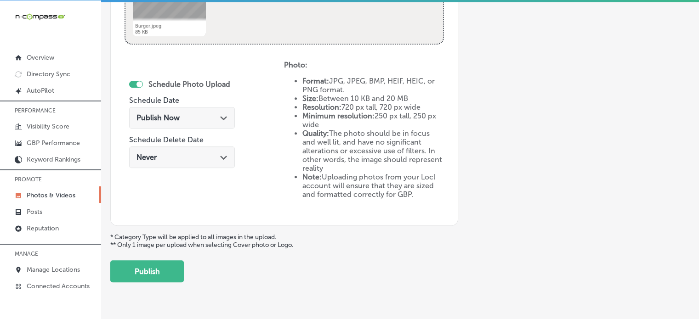
scroll to position [504, 0]
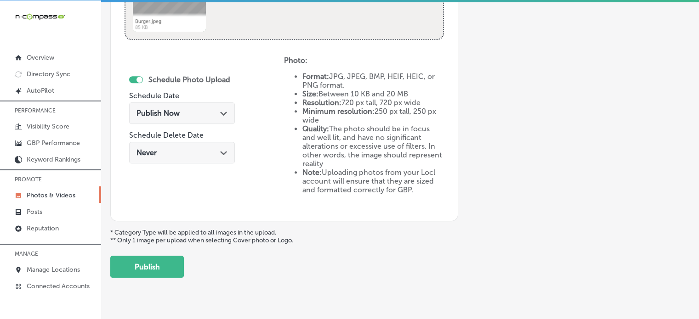
click at [173, 110] on span "Publish Now" at bounding box center [157, 113] width 43 height 9
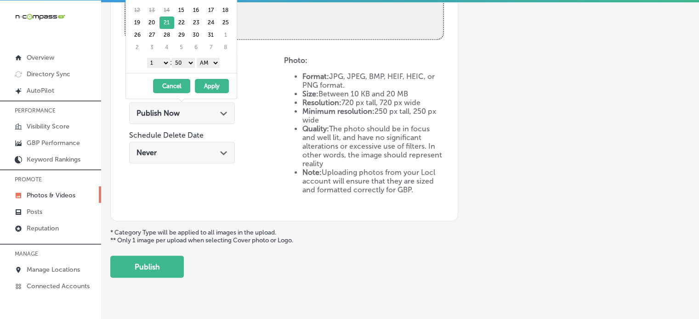
click at [162, 62] on select "1 2 3 4 5 6 7 8 9 10 11 12" at bounding box center [158, 63] width 23 height 10
drag, startPoint x: 187, startPoint y: 62, endPoint x: 187, endPoint y: 73, distance: 10.6
click at [187, 73] on div "[DATE] Su Mo Tu We Th Fr Sa 28 29 30 1 2 3 4 5 6 7 8 9 10 11 12 13 14 15 16 17 …" at bounding box center [181, 24] width 112 height 149
drag, startPoint x: 205, startPoint y: 64, endPoint x: 206, endPoint y: 85, distance: 21.2
click at [206, 85] on div "[DATE] Su Mo Tu We Th Fr Sa 28 29 30 1 2 3 4 5 6 7 8 9 10 11 12 13 14 15 16 17 …" at bounding box center [181, 24] width 112 height 149
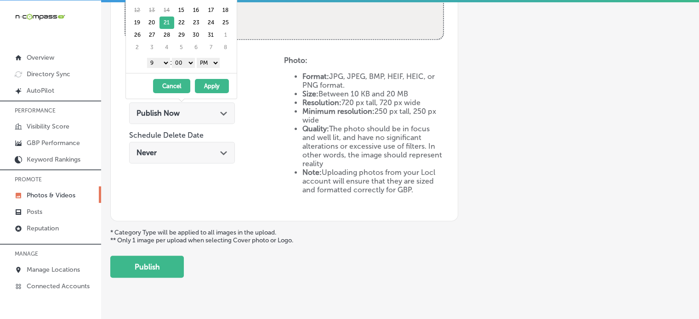
click at [206, 85] on button "Apply" at bounding box center [212, 86] width 34 height 14
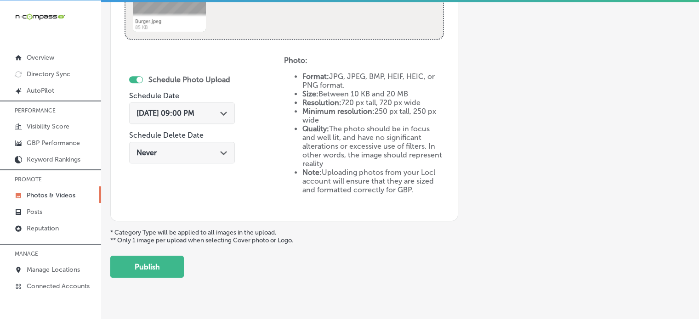
click at [259, 102] on div "Schedule Photo Upload Schedule Date [DATE] 09:00 PM Path Created with Sketch. S…" at bounding box center [204, 131] width 159 height 151
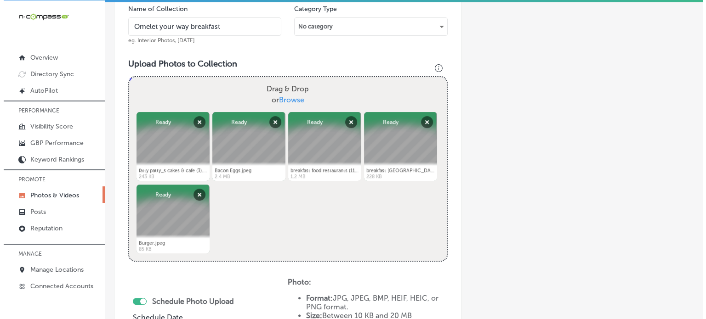
scroll to position [521, 0]
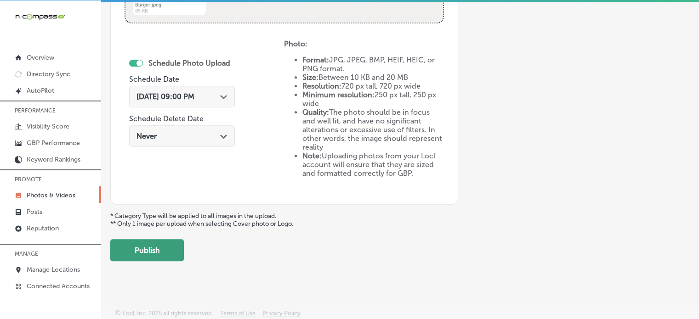
click at [126, 249] on button "Publish" at bounding box center [147, 250] width 74 height 22
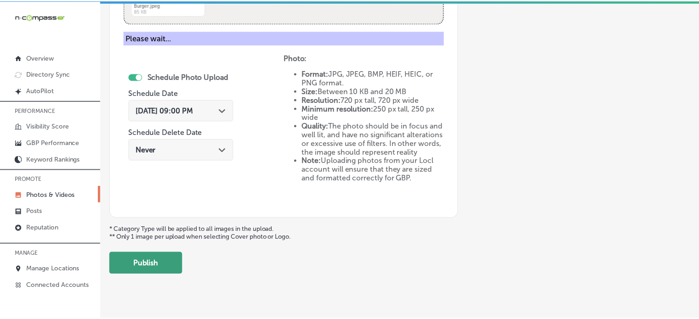
scroll to position [372, 0]
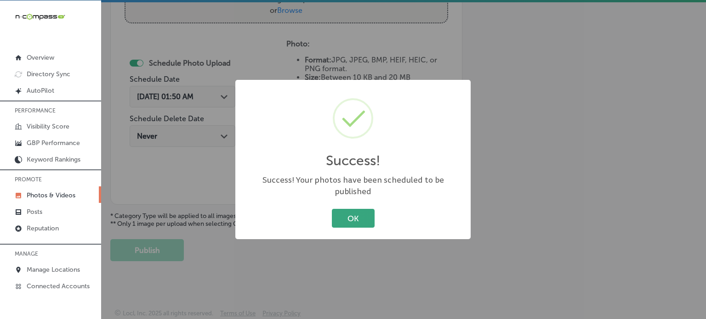
click at [363, 221] on button "OK" at bounding box center [353, 218] width 43 height 19
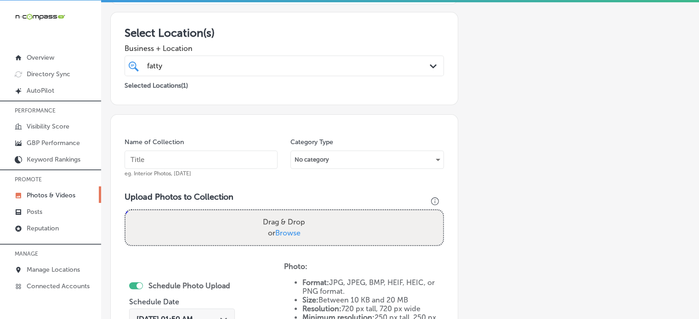
scroll to position [0, 0]
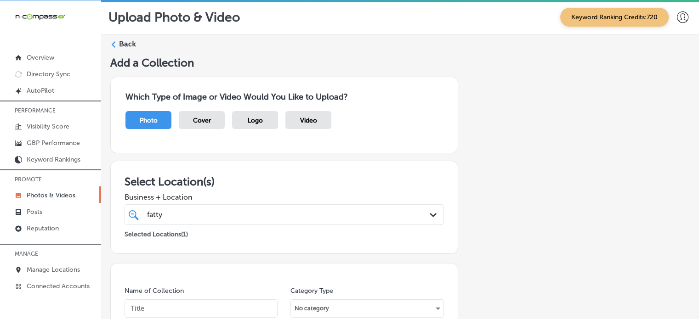
click at [125, 39] on label "Back" at bounding box center [127, 44] width 17 height 10
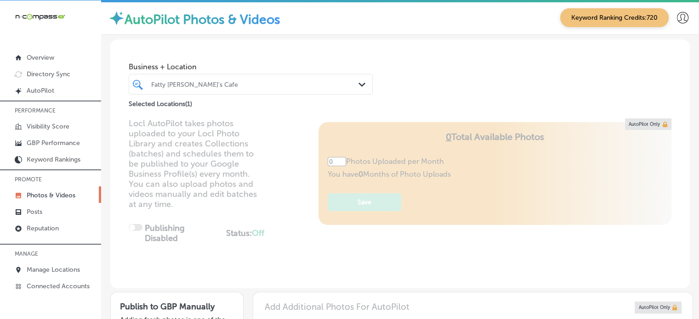
type input "5"
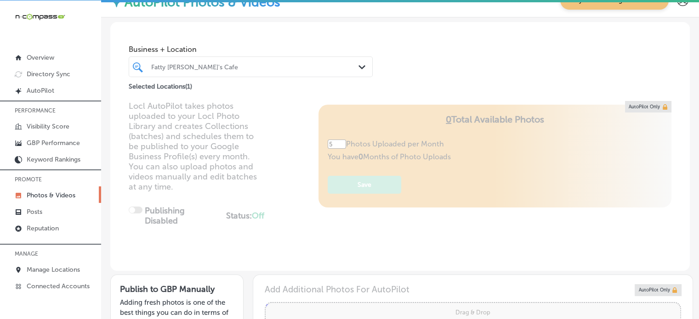
scroll to position [17, 0]
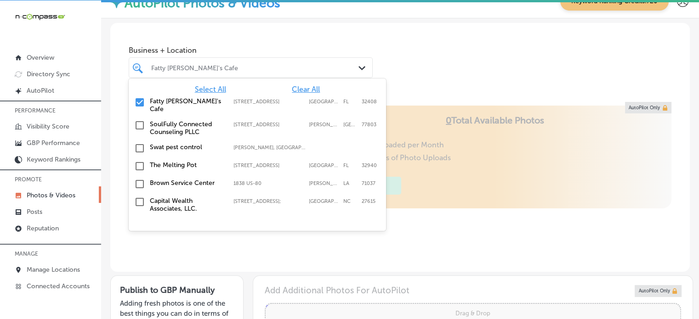
click at [228, 65] on div "Fatty [PERSON_NAME]'s Cafe" at bounding box center [255, 68] width 208 height 8
click at [298, 91] on span "Clear All" at bounding box center [306, 89] width 28 height 9
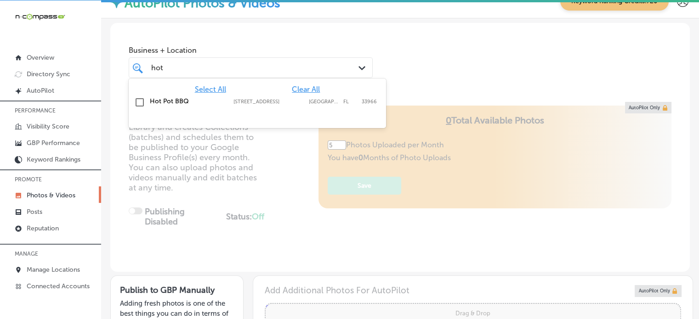
click at [262, 102] on label "[STREET_ADDRESS]" at bounding box center [268, 102] width 71 height 6
type input "hot"
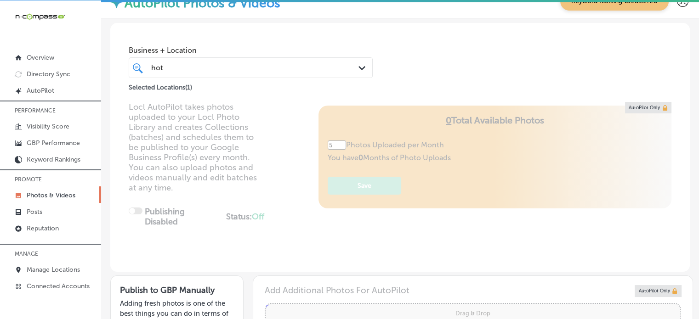
click at [429, 71] on div "Business + Location hot hot Path Created with Sketch. Selected Locations ( 1 )" at bounding box center [399, 58] width 579 height 70
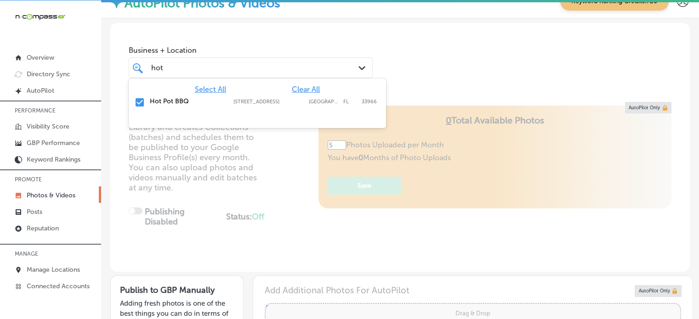
click at [236, 65] on div "hot hot" at bounding box center [240, 68] width 181 height 12
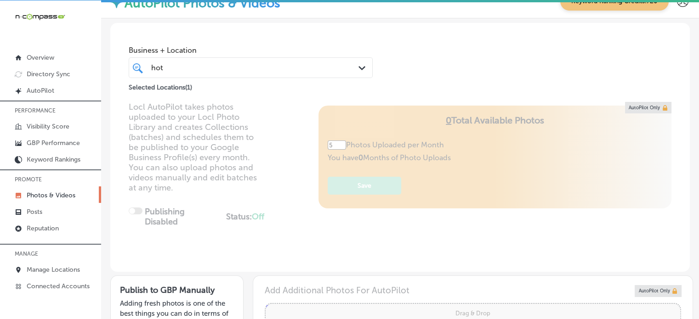
click at [265, 47] on span "Business + Location" at bounding box center [251, 50] width 244 height 9
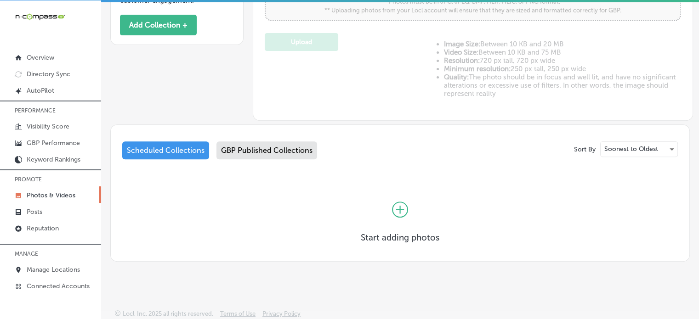
scroll to position [2, 0]
click at [257, 146] on div "GBP Published Collections" at bounding box center [266, 151] width 101 height 18
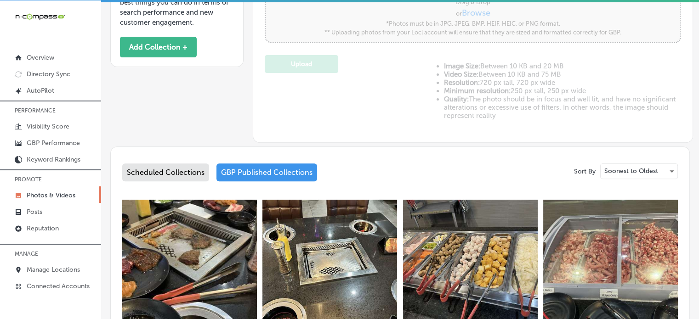
scroll to position [326, 0]
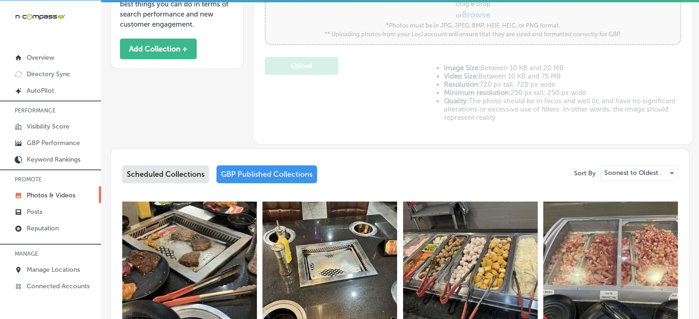
click at [164, 178] on div "Scheduled Collections" at bounding box center [165, 174] width 87 height 18
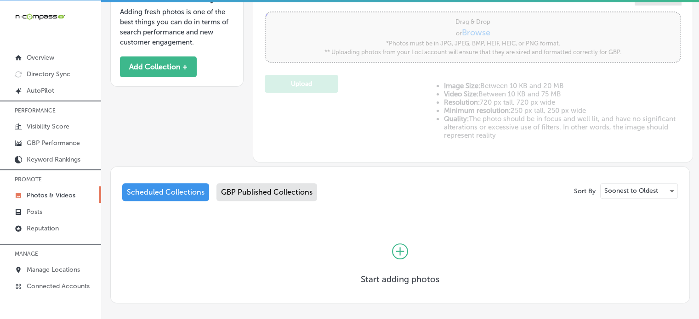
scroll to position [326, 0]
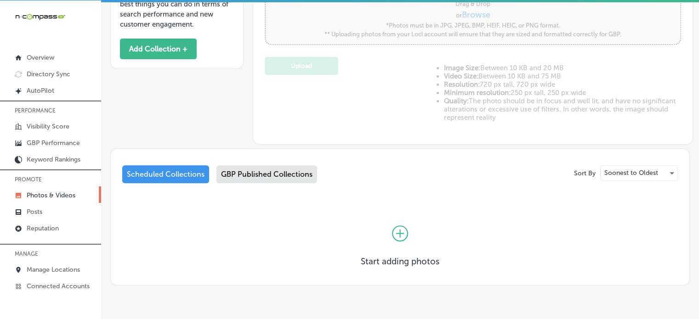
click at [392, 226] on icon at bounding box center [400, 234] width 16 height 16
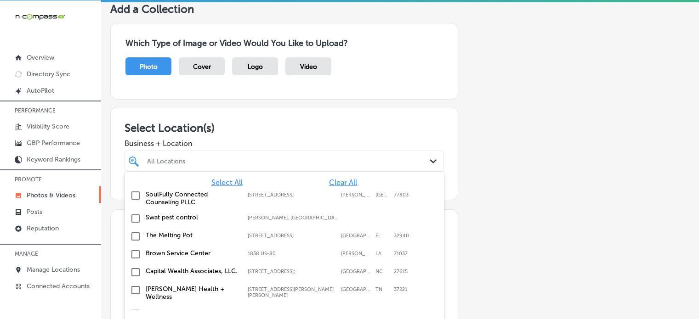
click at [282, 171] on div "option focused, 1 of 128. 128 results available. Use Up and Down to choose opti…" at bounding box center [284, 161] width 319 height 21
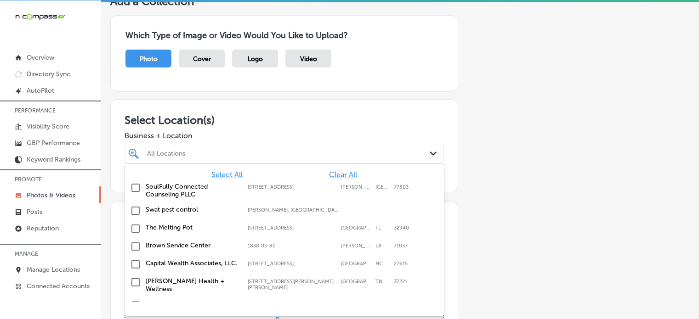
scroll to position [62, 0]
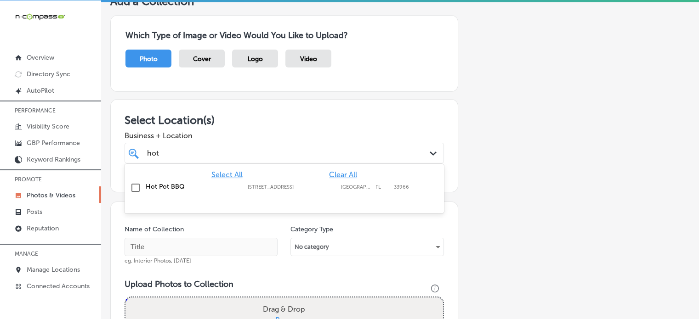
click at [183, 187] on label "Hot Pot BBQ" at bounding box center [192, 187] width 93 height 8
type input "hot"
click at [265, 118] on h3 "Select Location(s)" at bounding box center [284, 119] width 319 height 13
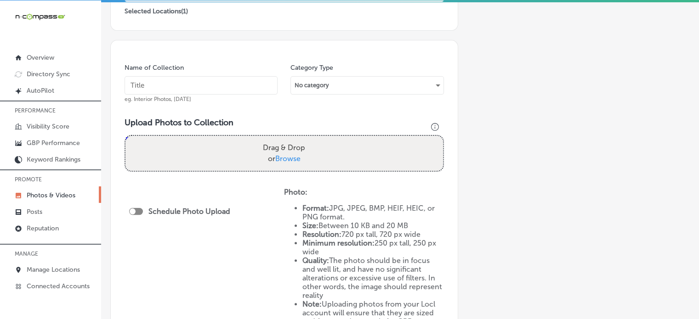
scroll to position [234, 0]
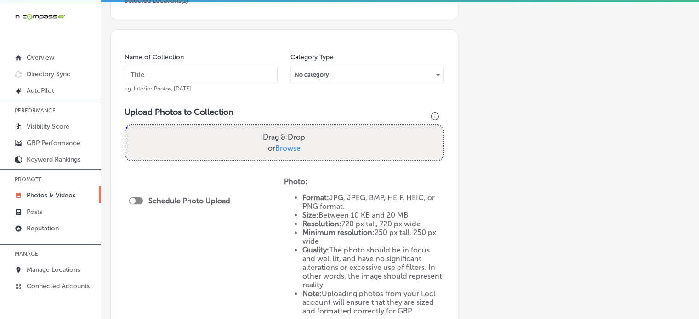
click at [213, 76] on input "text" at bounding box center [201, 75] width 153 height 18
paste input "Hot Pot [GEOGRAPHIC_DATA][PERSON_NAME]"
type input "Hot Pot [GEOGRAPHIC_DATA][PERSON_NAME]"
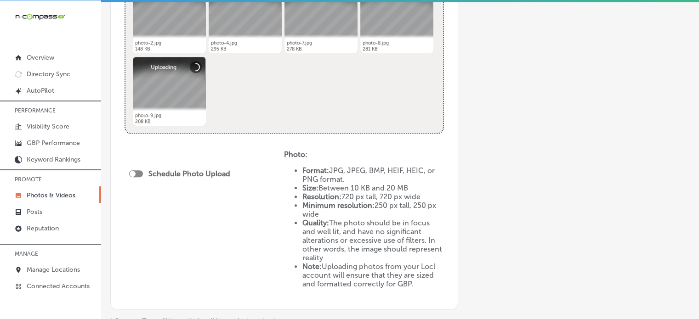
scroll to position [419, 0]
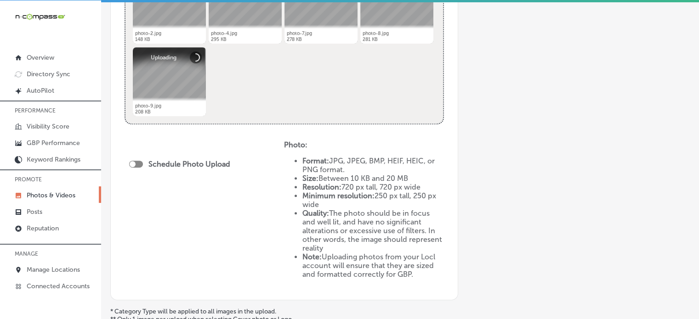
click at [138, 161] on div at bounding box center [136, 164] width 14 height 7
checkbox input "true"
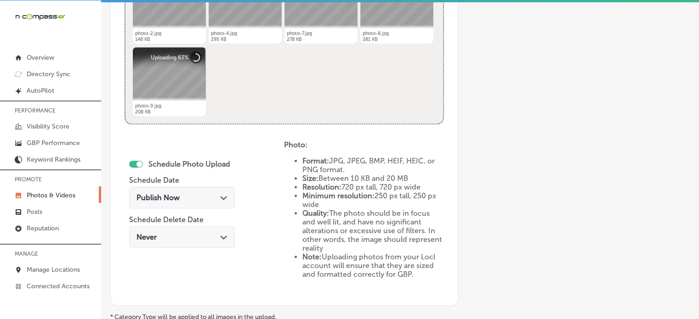
click at [176, 194] on span "Publish Now" at bounding box center [157, 197] width 43 height 9
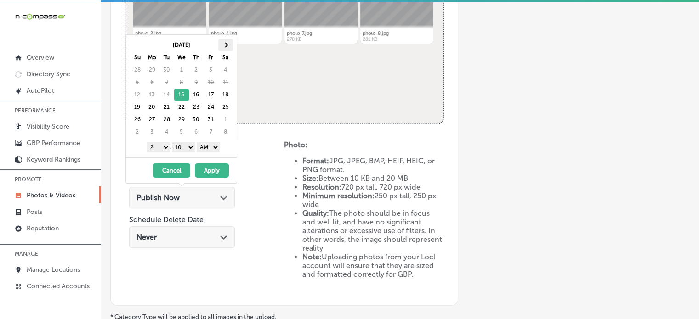
click at [224, 45] on span at bounding box center [225, 45] width 5 height 5
drag, startPoint x: 159, startPoint y: 147, endPoint x: 151, endPoint y: 241, distance: 94.9
click at [151, 241] on body "iconmonstr-menu-thin copy Created with Sketch. Overview Directory Sync Created …" at bounding box center [349, 159] width 699 height 322
drag, startPoint x: 181, startPoint y: 146, endPoint x: 184, endPoint y: 159, distance: 12.7
click at [184, 159] on div "[DATE] Su Mo Tu We Th Fr Sa 26 27 28 29 30 31 1 2 3 4 5 6 7 8 9 10 11 12 13 14 …" at bounding box center [181, 108] width 112 height 149
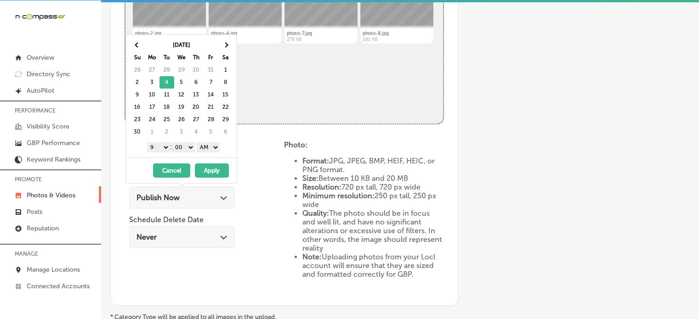
click at [209, 147] on select "AM PM" at bounding box center [208, 147] width 23 height 10
click at [217, 166] on button "Apply" at bounding box center [212, 171] width 34 height 14
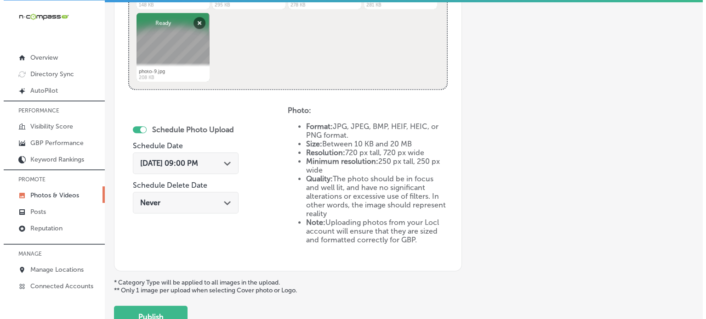
scroll to position [472, 0]
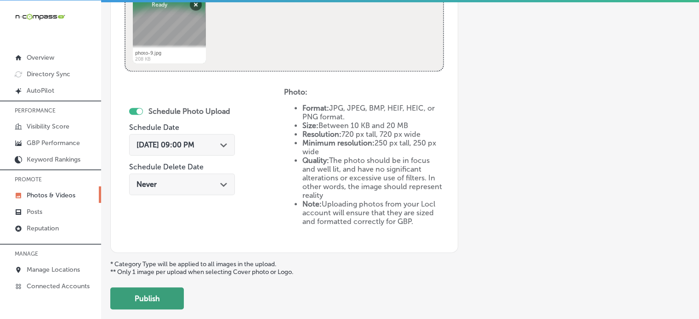
click at [123, 292] on button "Publish" at bounding box center [147, 299] width 74 height 22
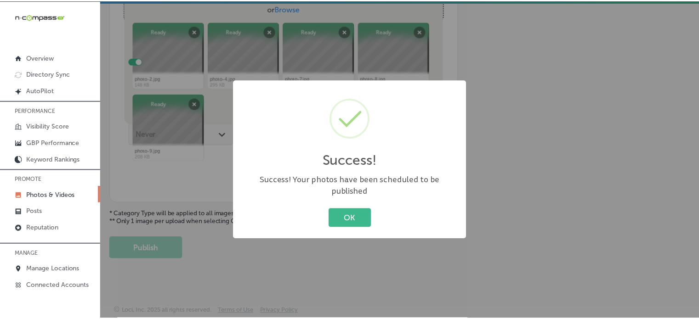
scroll to position [372, 0]
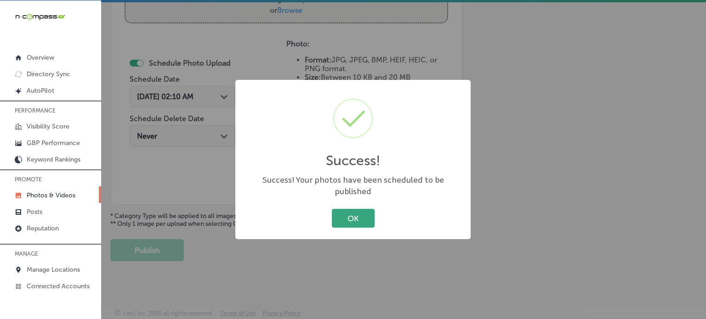
click at [351, 210] on button "OK" at bounding box center [353, 218] width 43 height 19
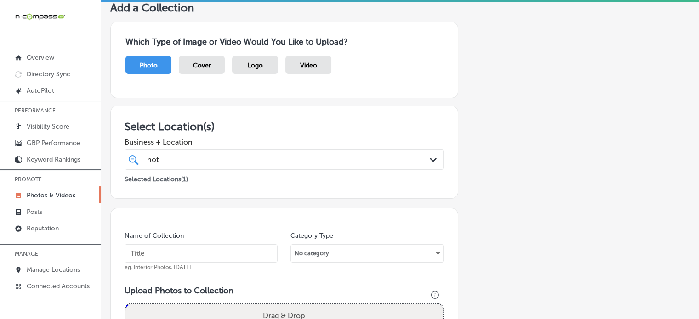
scroll to position [0, 0]
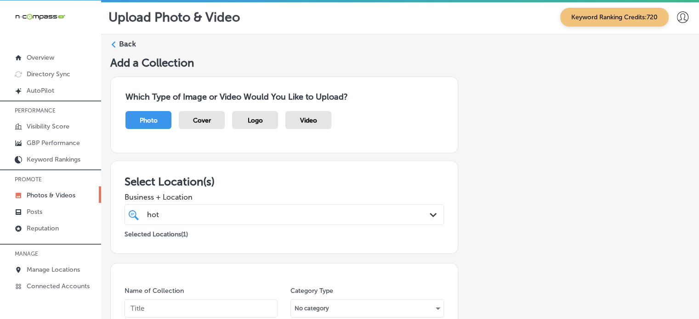
click at [128, 45] on label "Back" at bounding box center [127, 44] width 17 height 10
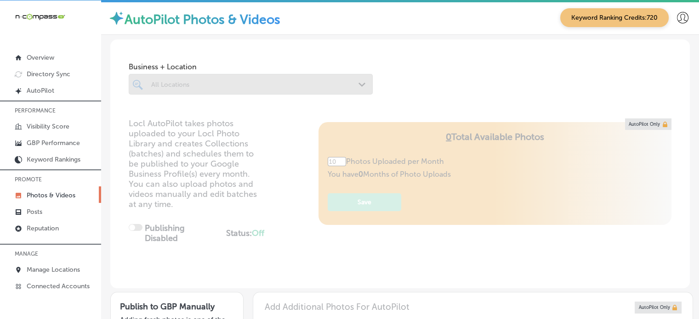
type input "5"
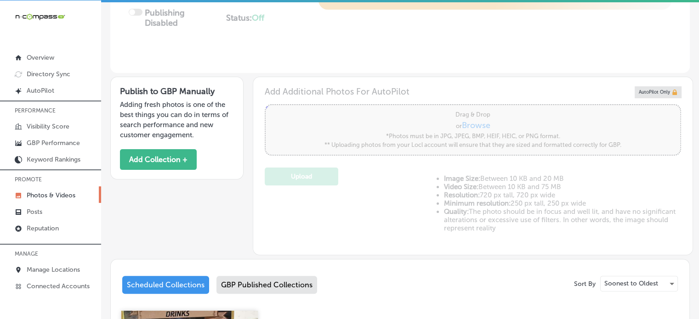
scroll to position [195, 0]
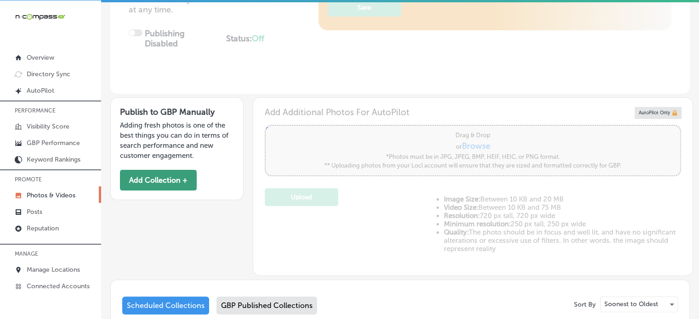
click at [159, 170] on button "Add Collection +" at bounding box center [158, 180] width 77 height 21
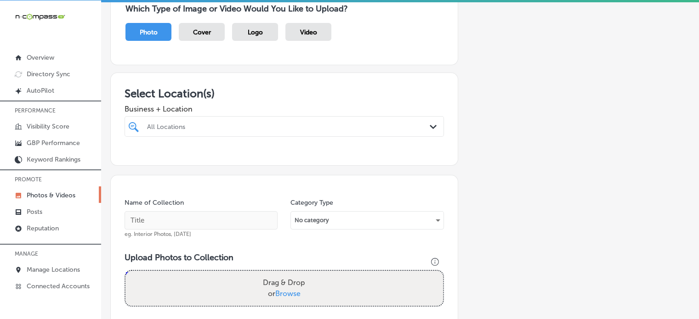
scroll to position [90, 0]
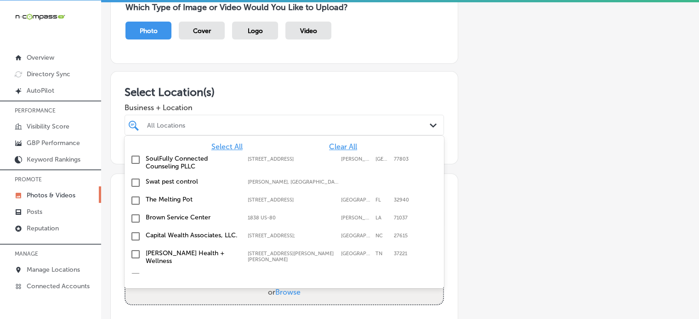
drag, startPoint x: 257, startPoint y: 131, endPoint x: 182, endPoint y: 163, distance: 81.3
click at [182, 136] on div "option [STREET_ADDRESS]. 128 results available. Use Up and Down to choose optio…" at bounding box center [284, 125] width 319 height 21
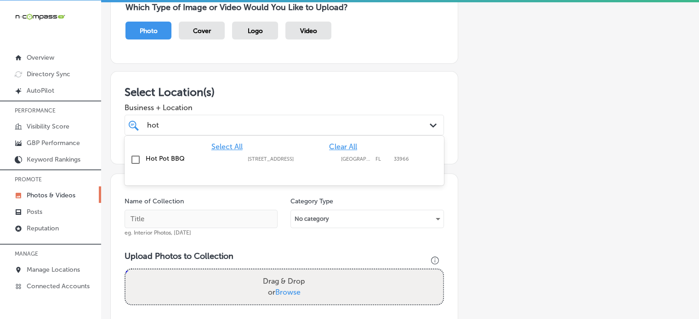
click at [180, 153] on div "Hot Pot BBQ [STREET_ADDRESS][PERSON_NAME] 9345 [STREET_ADDRESS][PERSON_NAME]" at bounding box center [284, 160] width 312 height 14
type input "hot"
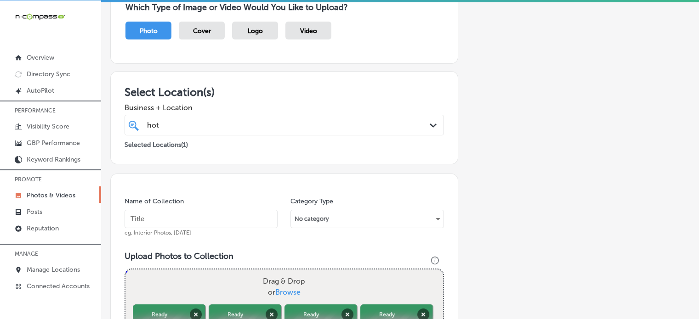
click at [217, 219] on input "text" at bounding box center [201, 219] width 153 height 18
paste input "Korean BBQ [GEOGRAPHIC_DATA][PERSON_NAME]"
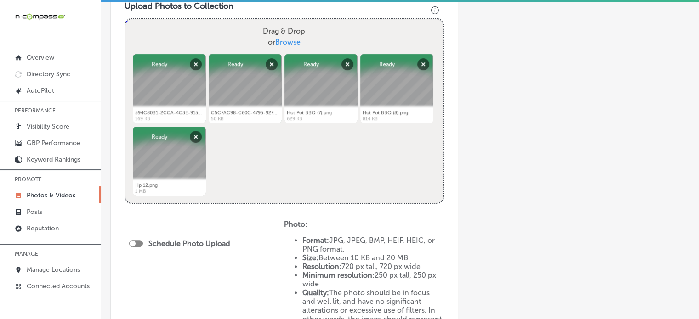
scroll to position [353, 0]
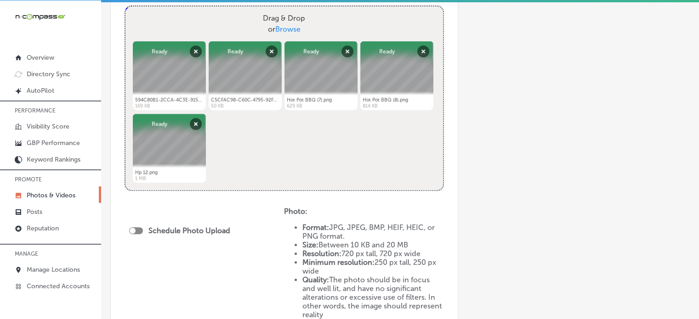
click at [139, 229] on div at bounding box center [136, 230] width 14 height 7
type input "Korean BBQ [GEOGRAPHIC_DATA][PERSON_NAME]"
checkbox input "true"
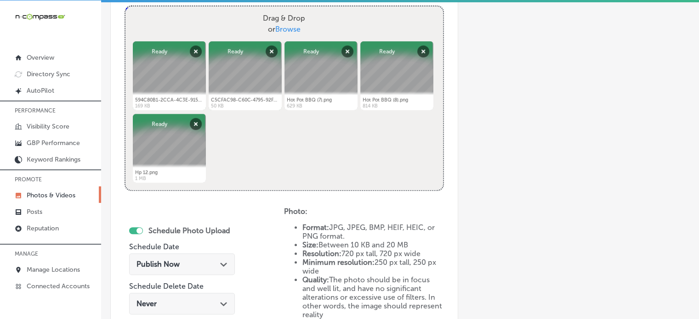
click at [169, 266] on span "Publish Now" at bounding box center [157, 264] width 43 height 9
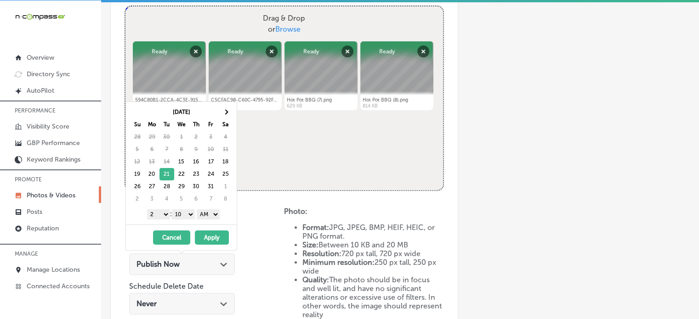
click at [162, 213] on select "1 2 3 4 5 6 7 8 9 10 11 12" at bounding box center [158, 215] width 23 height 10
drag, startPoint x: 186, startPoint y: 215, endPoint x: 186, endPoint y: 225, distance: 10.1
click at [186, 225] on div "[DATE] Su Mo Tu We Th Fr Sa 28 29 30 1 2 3 4 5 6 7 8 9 10 11 12 13 14 15 16 17 …" at bounding box center [181, 176] width 112 height 149
drag, startPoint x: 210, startPoint y: 210, endPoint x: 208, endPoint y: 235, distance: 25.3
click at [208, 235] on div "[DATE] Su Mo Tu We Th Fr Sa 28 29 30 1 2 3 4 5 6 7 8 9 10 11 12 13 14 15 16 17 …" at bounding box center [181, 176] width 112 height 149
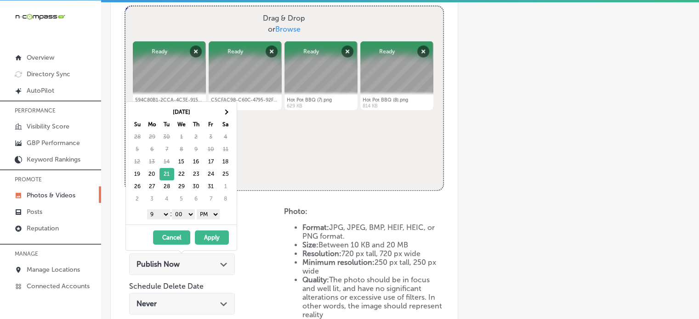
click at [212, 239] on button "Apply" at bounding box center [212, 238] width 34 height 14
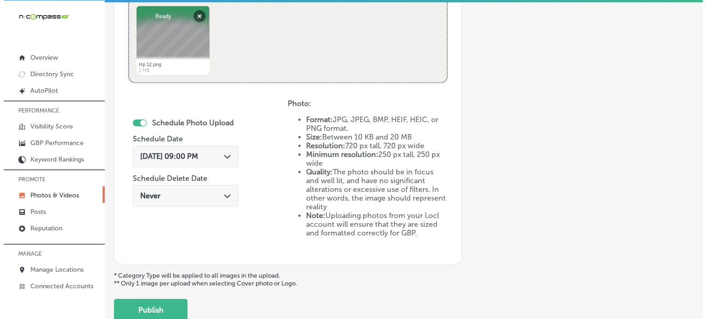
scroll to position [521, 0]
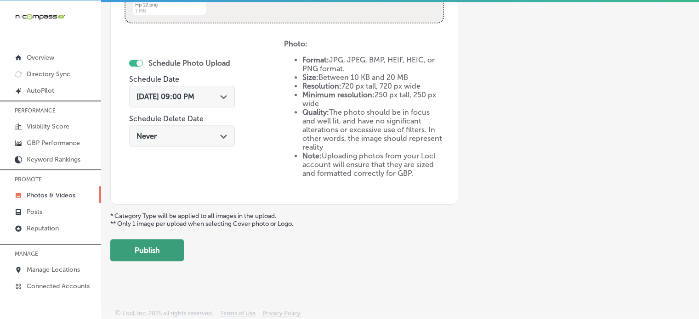
click at [117, 254] on button "Publish" at bounding box center [147, 250] width 74 height 22
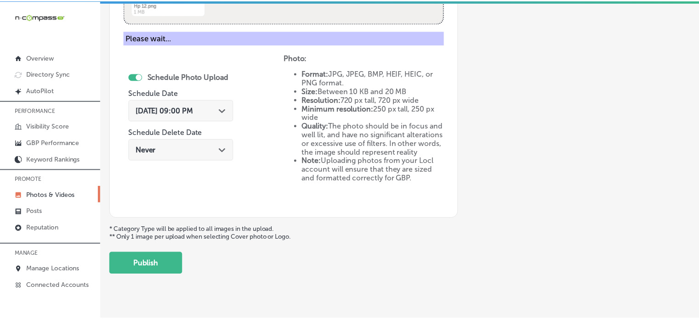
scroll to position [372, 0]
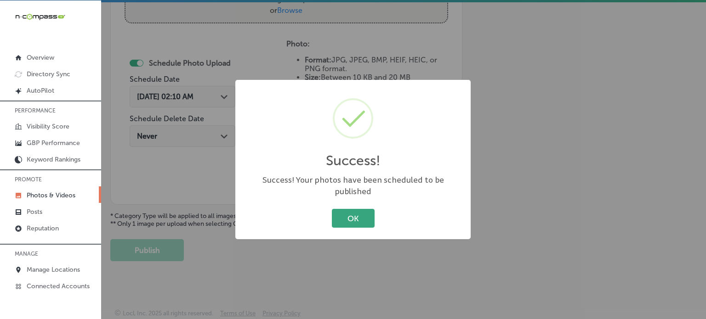
click at [358, 213] on button "OK" at bounding box center [353, 218] width 43 height 19
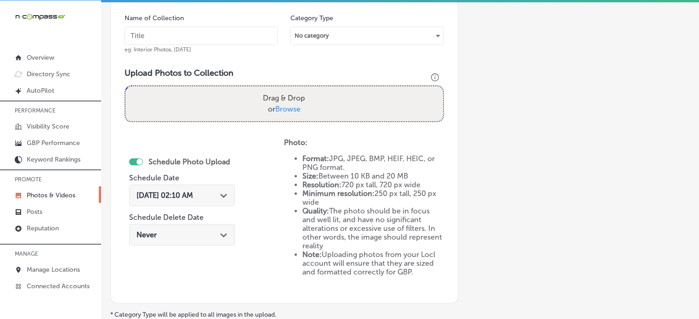
scroll to position [272, 0]
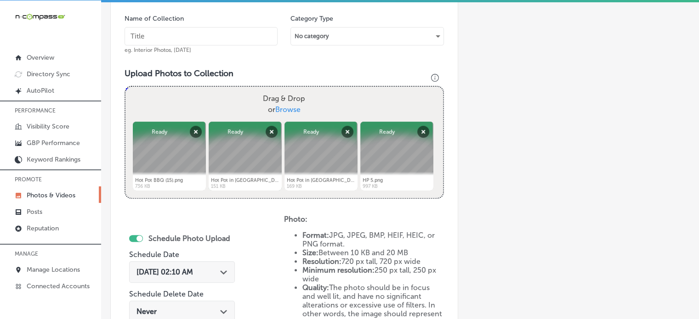
click at [201, 32] on input "text" at bounding box center [201, 36] width 153 height 18
paste input "Asian BBQ restaurant [GEOGRAPHIC_DATA][PERSON_NAME]"
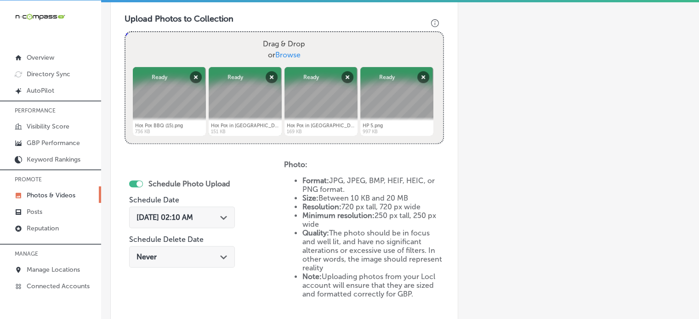
type input "Asian BBQ restaurant [GEOGRAPHIC_DATA][PERSON_NAME]"
click at [216, 220] on div "[DATE] 02:10 AM Path Created with Sketch." at bounding box center [181, 217] width 91 height 9
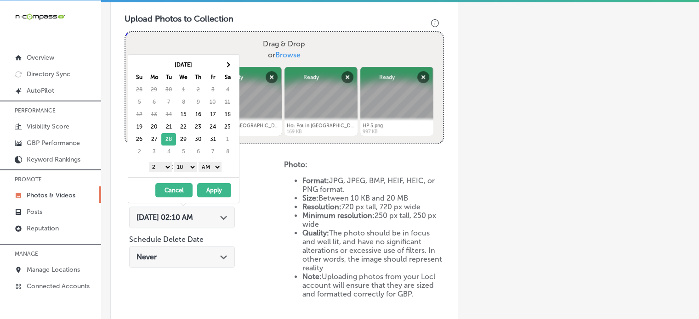
click at [164, 165] on select "1 2 3 4 5 6 7 8 9 10 11 12" at bounding box center [160, 167] width 23 height 10
click at [184, 166] on select "00 10 20 30 40 50" at bounding box center [185, 167] width 23 height 10
drag, startPoint x: 206, startPoint y: 165, endPoint x: 207, endPoint y: 187, distance: 22.5
click at [207, 187] on div "[DATE] Su Mo Tu We Th Fr Sa 28 29 30 1 2 3 4 5 6 7 8 9 10 11 12 13 14 15 16 17 …" at bounding box center [184, 128] width 112 height 149
click at [214, 189] on button "Apply" at bounding box center [214, 190] width 34 height 14
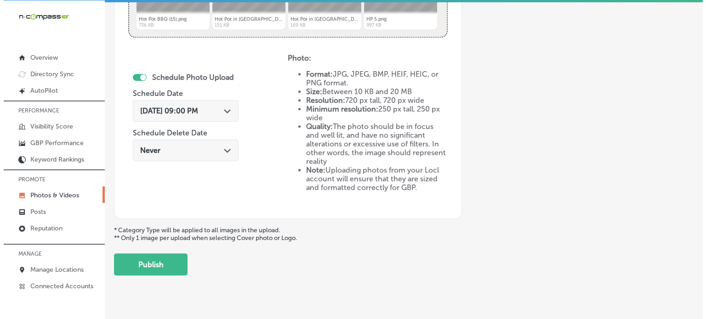
scroll to position [435, 0]
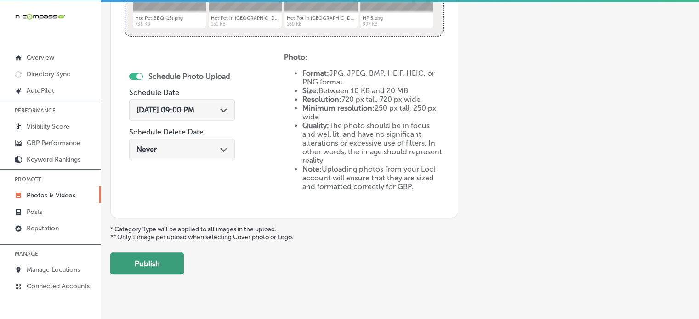
click at [130, 264] on button "Publish" at bounding box center [147, 264] width 74 height 22
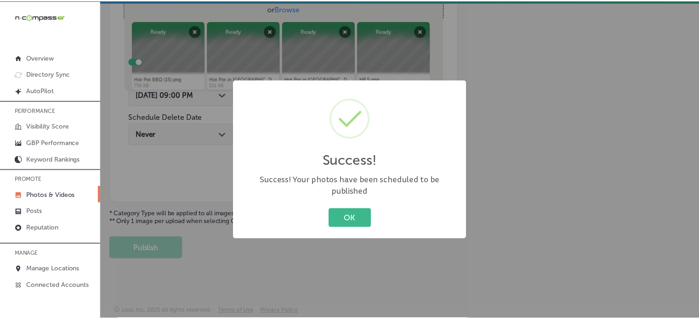
scroll to position [372, 0]
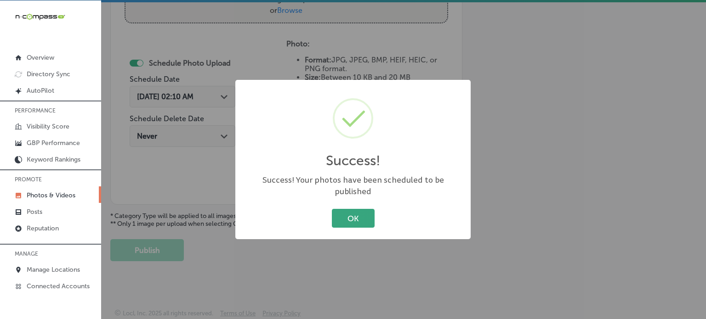
click at [358, 217] on button "OK" at bounding box center [353, 218] width 43 height 19
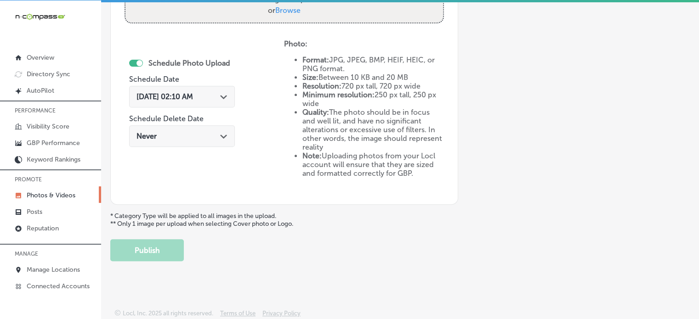
click at [165, 41] on div "Schedule Photo Upload Schedule Date [DATE] 02:10 AM Path Created with Sketch. S…" at bounding box center [185, 97] width 113 height 114
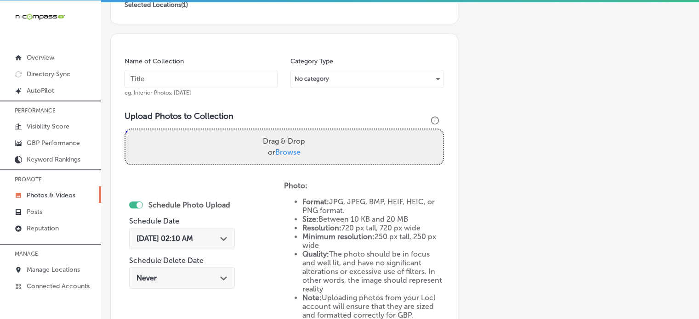
scroll to position [226, 0]
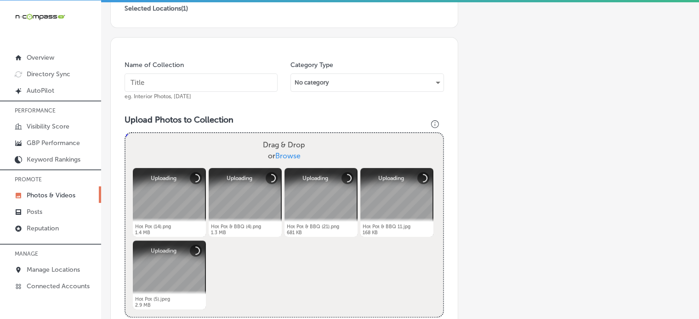
click at [220, 77] on input "text" at bounding box center [201, 83] width 153 height 18
paste input "Hot Pot & BBQ dining [GEOGRAPHIC_DATA][PERSON_NAME]"
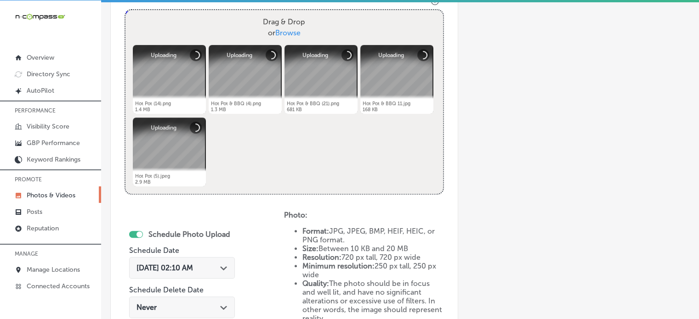
scroll to position [363, 0]
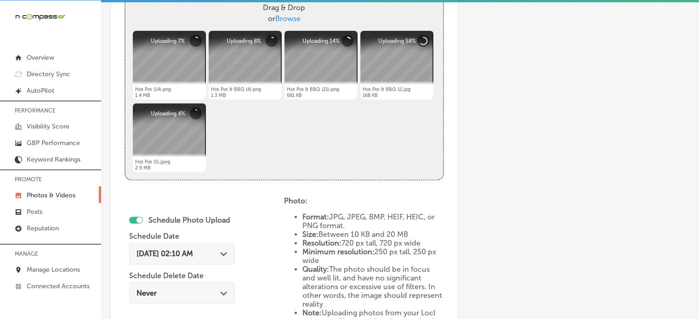
type input "Hot Pot & BBQ dining [GEOGRAPHIC_DATA][PERSON_NAME]"
click at [223, 252] on icon "Path Created with Sketch." at bounding box center [223, 254] width 7 height 4
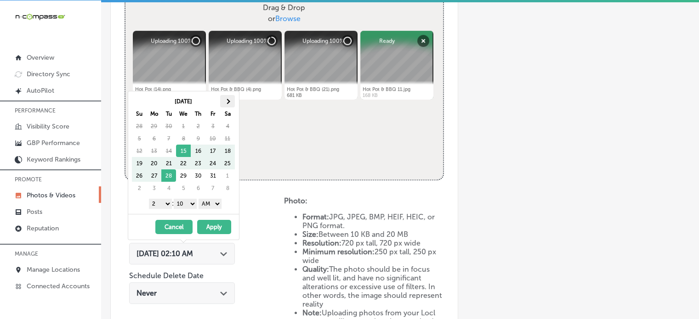
click at [225, 102] on th at bounding box center [227, 101] width 15 height 12
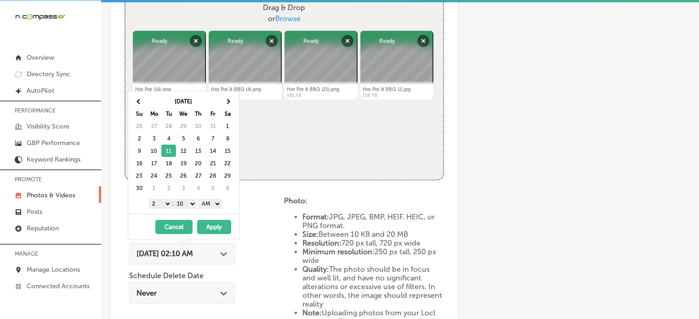
click at [164, 204] on select "1 2 3 4 5 6 7 8 9 10 11 12" at bounding box center [160, 204] width 23 height 10
drag, startPoint x: 182, startPoint y: 204, endPoint x: 187, endPoint y: 214, distance: 11.1
click at [187, 214] on div "[DATE] Su Mo Tu We Th Fr Sa 26 27 28 29 30 31 1 2 3 4 5 6 7 8 9 10 11 12 13 14 …" at bounding box center [184, 165] width 112 height 149
click at [208, 203] on select "AM PM" at bounding box center [209, 204] width 23 height 10
click at [209, 222] on button "Apply" at bounding box center [214, 227] width 34 height 14
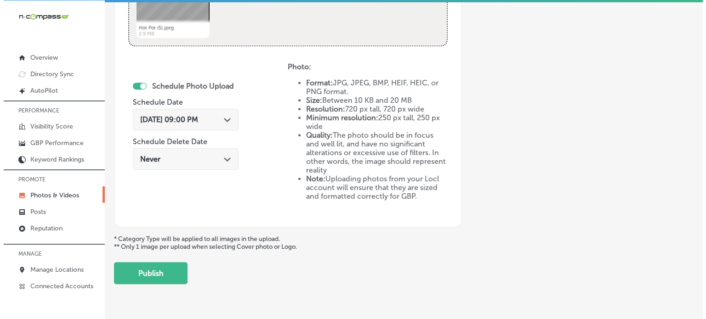
scroll to position [521, 0]
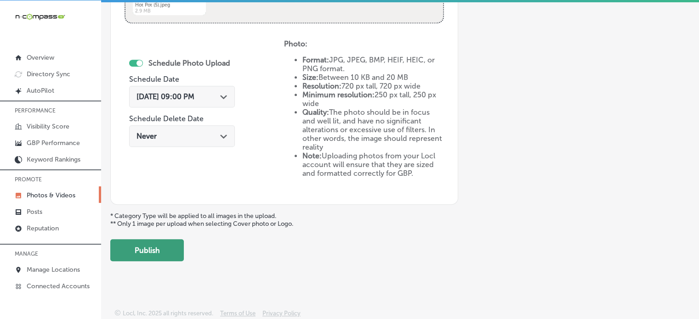
click at [127, 244] on button "Publish" at bounding box center [147, 250] width 74 height 22
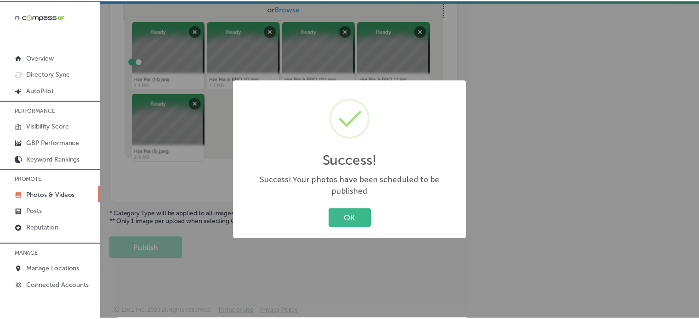
scroll to position [372, 0]
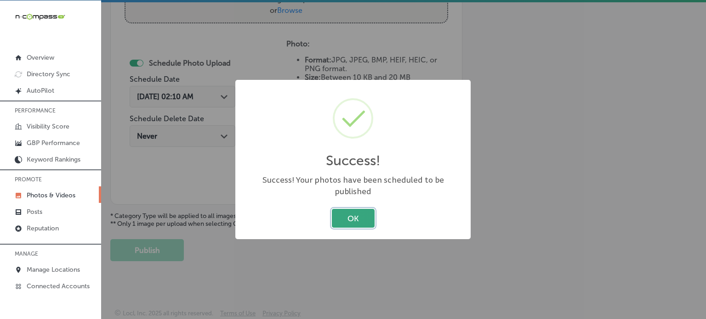
click at [344, 215] on button "OK" at bounding box center [353, 218] width 43 height 19
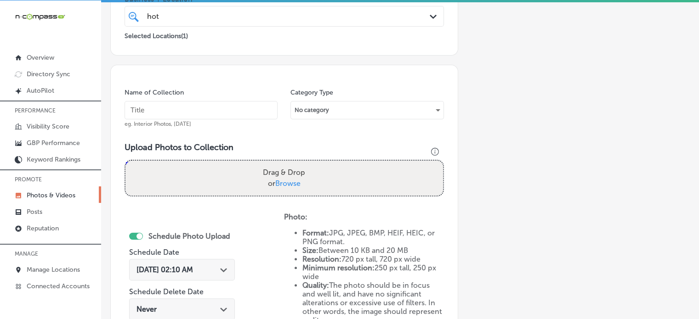
scroll to position [198, 0]
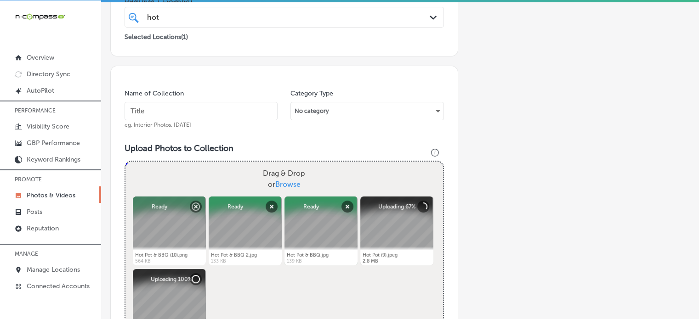
click at [202, 116] on input "text" at bounding box center [201, 111] width 153 height 18
paste input "Korean BBQ grill [GEOGRAPHIC_DATA][PERSON_NAME]"
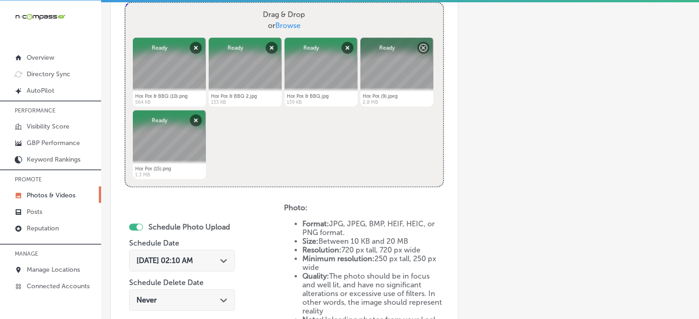
scroll to position [364, 0]
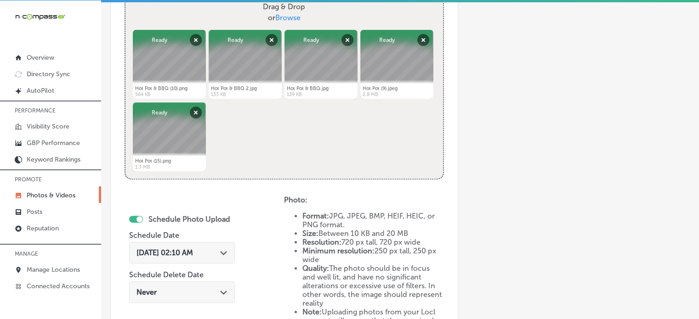
type input "Korean BBQ grill [GEOGRAPHIC_DATA][PERSON_NAME]"
click at [201, 257] on div "[DATE] 02:10 AM Path Created with Sketch." at bounding box center [182, 253] width 106 height 22
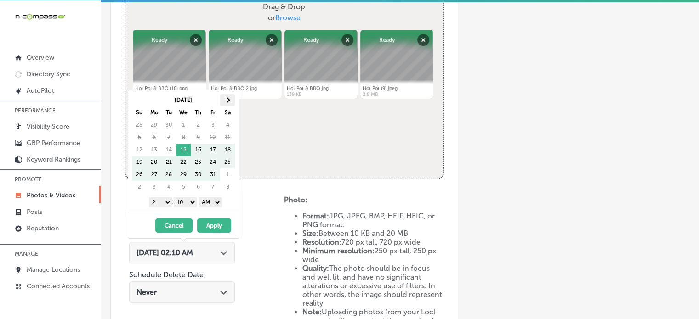
click at [230, 96] on th at bounding box center [227, 100] width 15 height 12
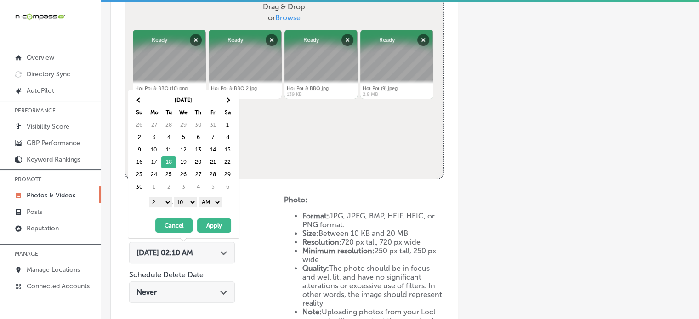
click at [159, 198] on select "1 2 3 4 5 6 7 8 9 10 11 12" at bounding box center [160, 203] width 23 height 10
drag, startPoint x: 187, startPoint y: 203, endPoint x: 188, endPoint y: 210, distance: 7.4
click at [188, 210] on div "[DATE] Su Mo Tu We Th Fr Sa 26 27 28 29 30 31 1 2 3 4 5 6 7 8 9 10 11 12 13 14 …" at bounding box center [183, 151] width 111 height 123
click at [214, 203] on select "AM PM" at bounding box center [209, 203] width 23 height 10
click at [215, 224] on button "Apply" at bounding box center [214, 226] width 34 height 14
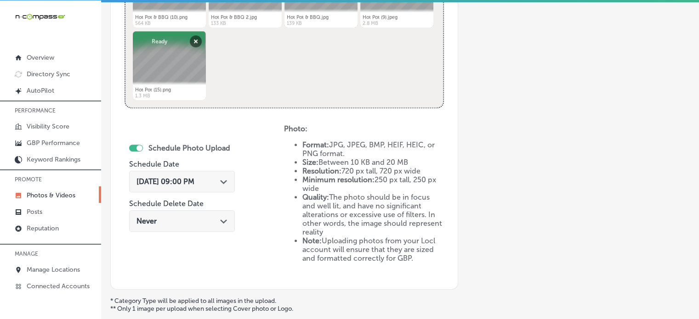
scroll to position [495, 0]
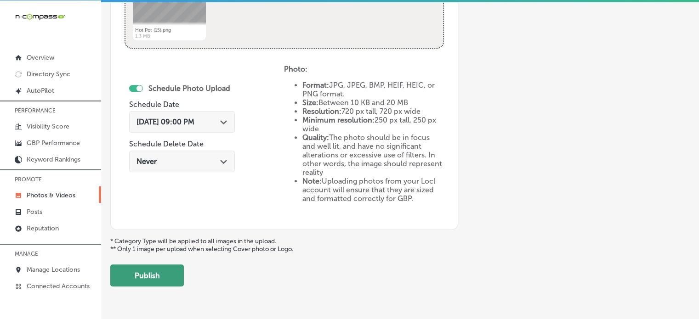
click at [125, 272] on button "Publish" at bounding box center [147, 276] width 74 height 22
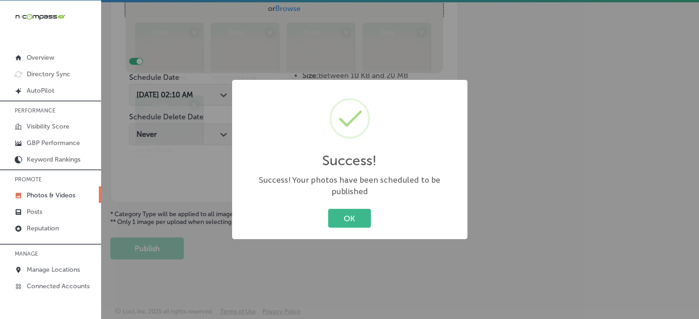
scroll to position [372, 0]
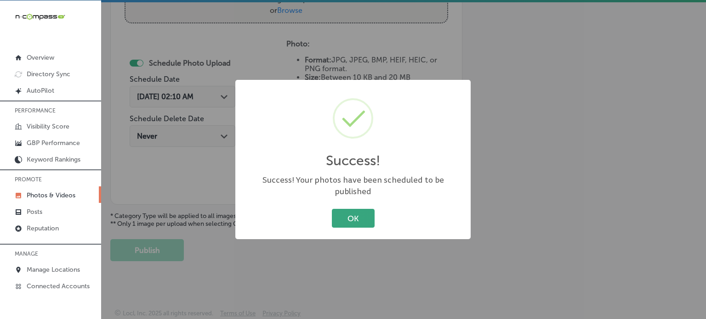
click at [361, 213] on button "OK" at bounding box center [353, 218] width 43 height 19
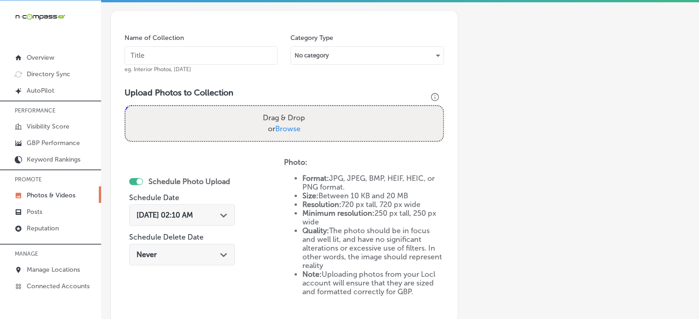
scroll to position [233, 0]
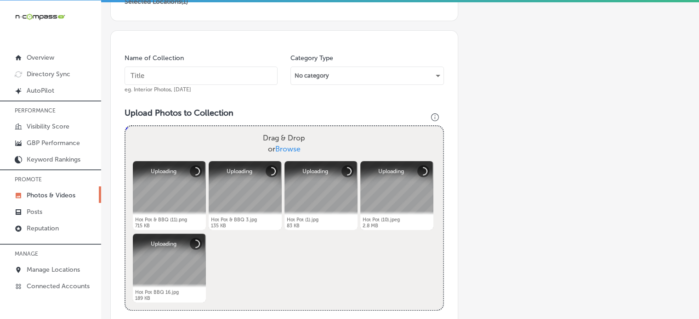
click at [213, 69] on input "text" at bounding box center [201, 76] width 153 height 18
paste input "All-you-can-eat hot pot [GEOGRAPHIC_DATA][PERSON_NAME]"
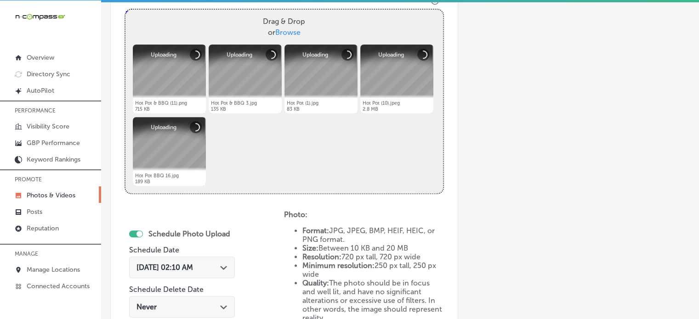
scroll to position [358, 0]
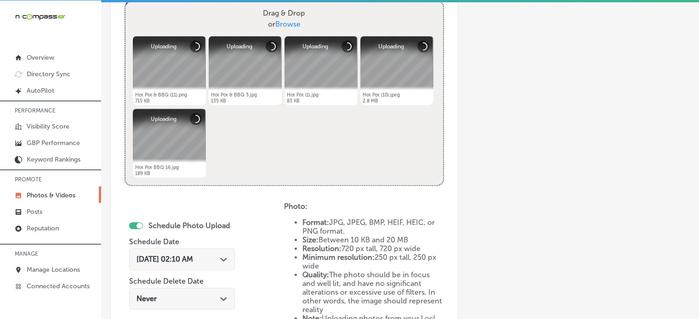
type input "All-you-can-eat hot pot [GEOGRAPHIC_DATA][PERSON_NAME]"
click at [215, 261] on div "[DATE] 02:10 AM Path Created with Sketch." at bounding box center [181, 259] width 91 height 9
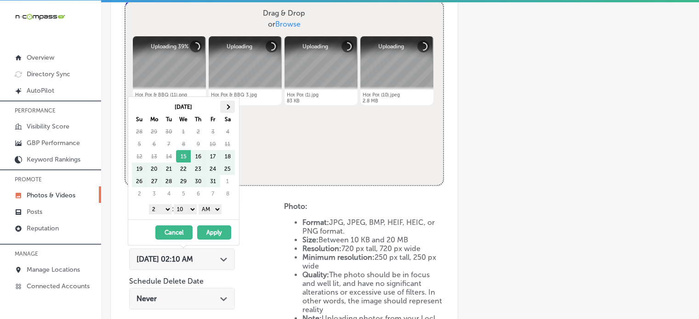
click at [227, 106] on span at bounding box center [227, 106] width 5 height 5
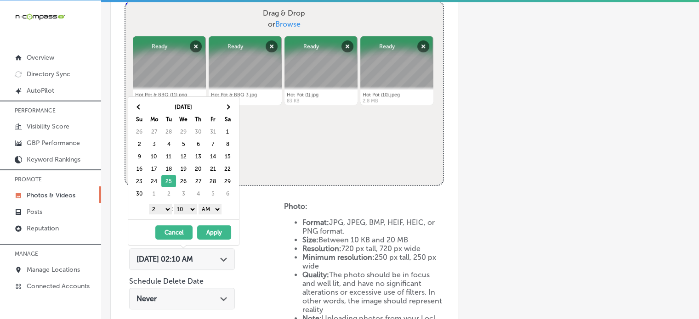
click at [162, 207] on select "1 2 3 4 5 6 7 8 9 10 11 12" at bounding box center [160, 209] width 23 height 10
drag, startPoint x: 182, startPoint y: 209, endPoint x: 185, endPoint y: 220, distance: 11.4
click at [185, 220] on div "[DATE] Su Mo Tu We Th Fr Sa 26 27 28 29 30 31 1 2 3 4 5 6 7 8 9 10 11 12 13 14 …" at bounding box center [184, 170] width 112 height 149
click at [211, 212] on select "AM PM" at bounding box center [209, 209] width 23 height 10
click at [213, 232] on button "Apply" at bounding box center [214, 233] width 34 height 14
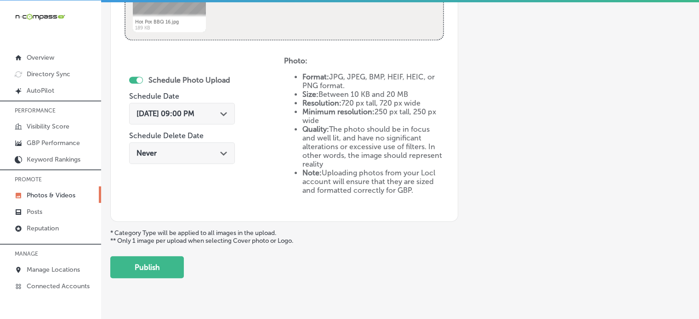
scroll to position [521, 0]
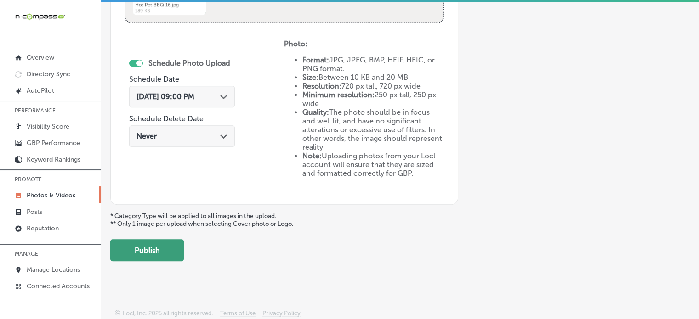
click at [129, 245] on button "Publish" at bounding box center [147, 250] width 74 height 22
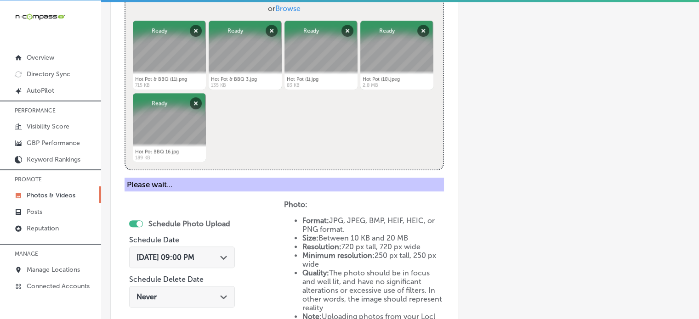
scroll to position [357, 0]
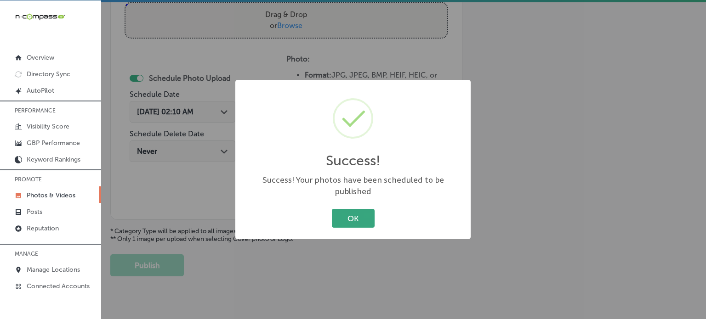
click at [352, 215] on button "OK" at bounding box center [353, 218] width 43 height 19
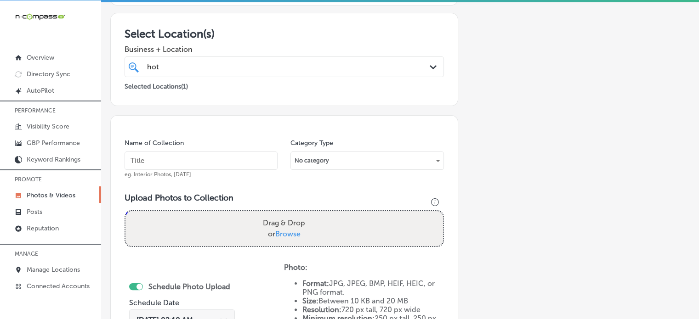
scroll to position [140, 0]
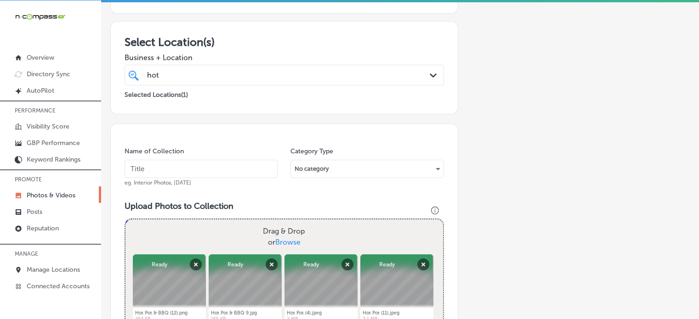
click at [205, 169] on input "text" at bounding box center [201, 169] width 153 height 18
paste input "Chinese hot pot [GEOGRAPHIC_DATA][PERSON_NAME]"
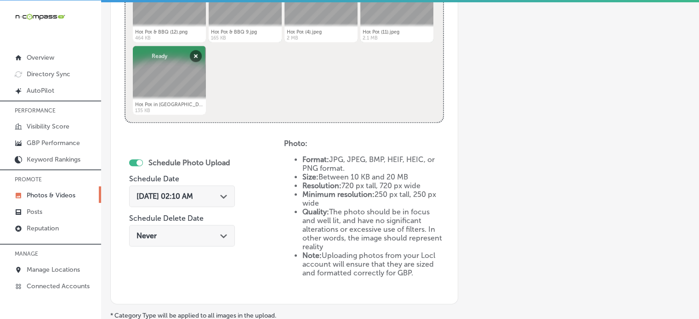
scroll to position [427, 0]
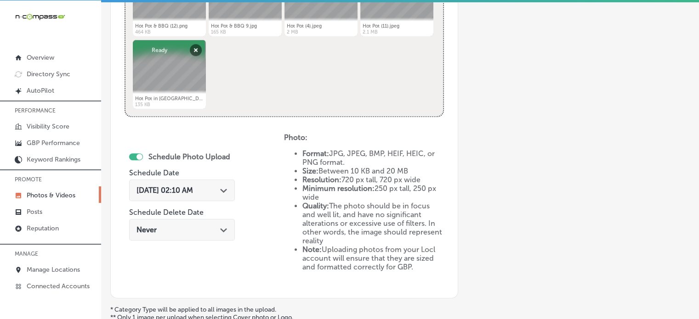
type input "Chinese hot pot [GEOGRAPHIC_DATA][PERSON_NAME]"
click at [193, 192] on span "[DATE] 02:10 AM" at bounding box center [164, 190] width 57 height 9
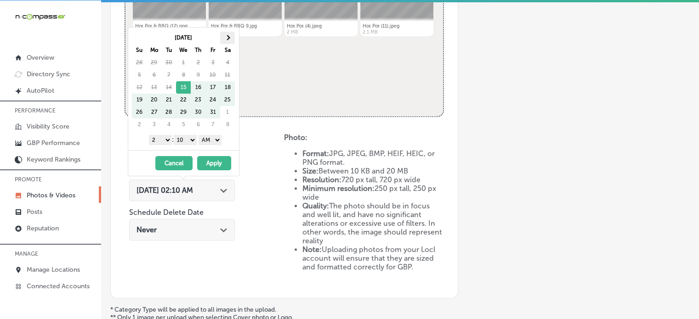
click at [225, 41] on th at bounding box center [227, 38] width 15 height 12
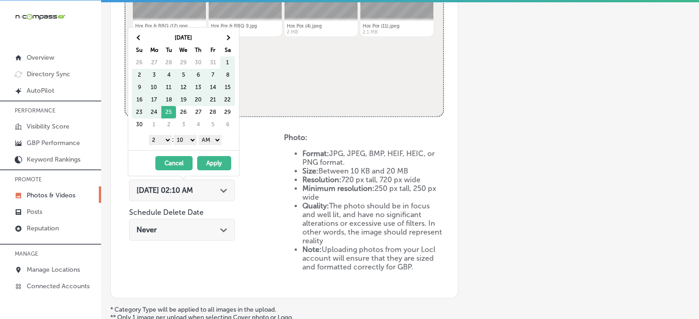
click at [225, 41] on th at bounding box center [227, 38] width 15 height 12
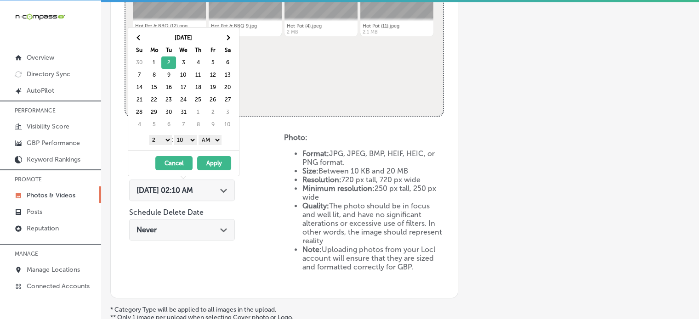
click at [157, 141] on select "1 2 3 4 5 6 7 8 9 10 11 12" at bounding box center [160, 140] width 23 height 10
drag, startPoint x: 188, startPoint y: 140, endPoint x: 184, endPoint y: 154, distance: 15.0
click at [184, 154] on div "[DATE] Su Mo Tu We Th Fr Sa 30 1 2 3 4 5 6 7 8 9 10 11 12 13 14 15 16 17 18 19 …" at bounding box center [184, 101] width 112 height 149
drag, startPoint x: 206, startPoint y: 141, endPoint x: 207, endPoint y: 162, distance: 20.7
click at [207, 162] on div "[DATE] Su Mo Tu We Th Fr Sa 30 1 2 3 4 5 6 7 8 9 10 11 12 13 14 15 16 17 18 19 …" at bounding box center [184, 101] width 112 height 149
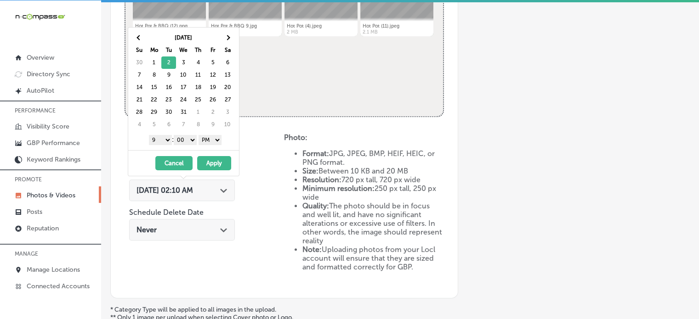
click at [207, 162] on button "Apply" at bounding box center [214, 163] width 34 height 14
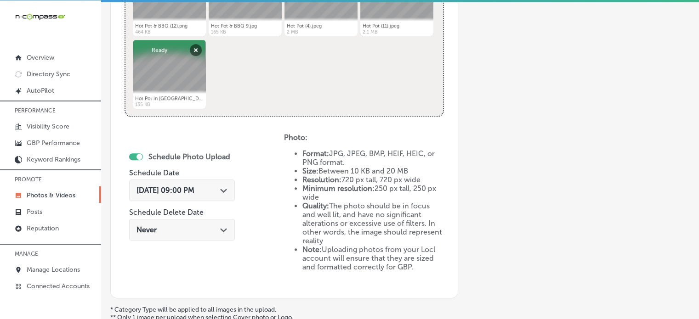
scroll to position [521, 0]
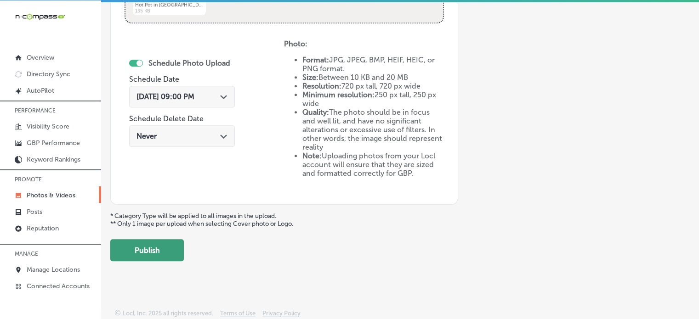
click at [132, 250] on button "Publish" at bounding box center [147, 250] width 74 height 22
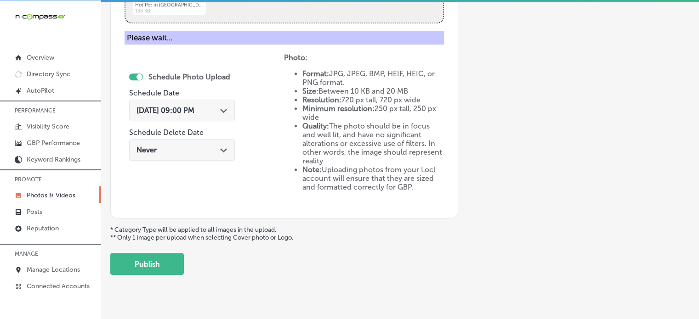
scroll to position [372, 0]
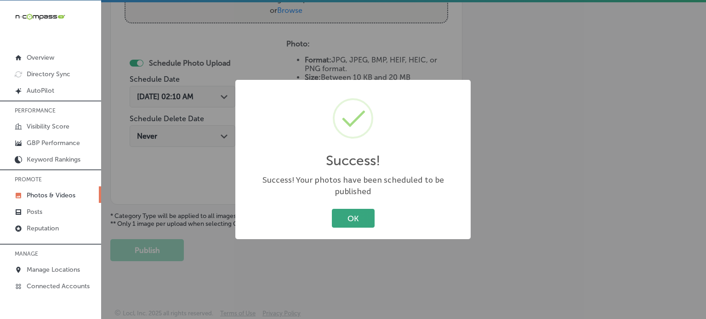
click at [351, 209] on button "OK" at bounding box center [353, 218] width 43 height 19
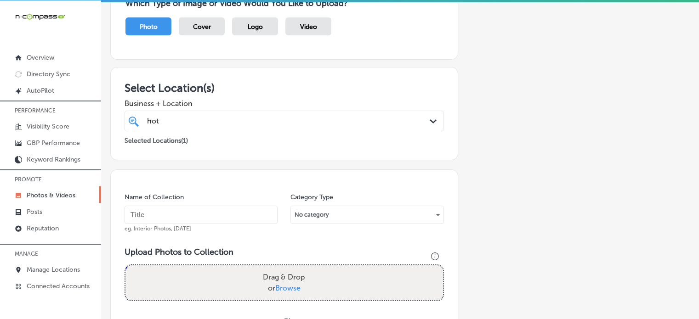
scroll to position [0, 0]
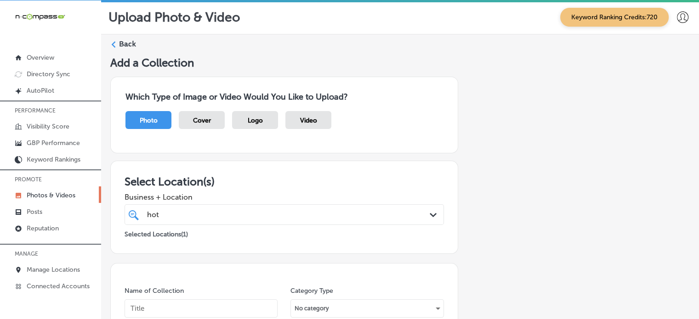
click at [126, 44] on label "Back" at bounding box center [127, 44] width 17 height 10
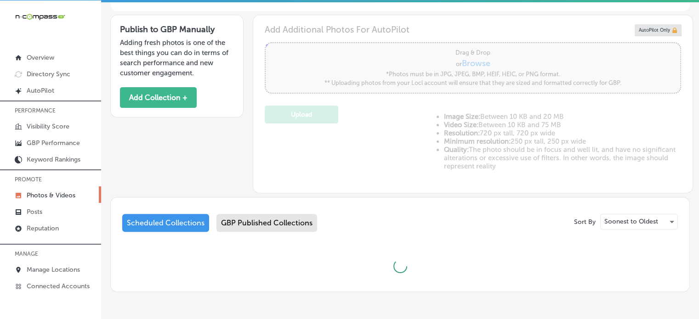
type input "5"
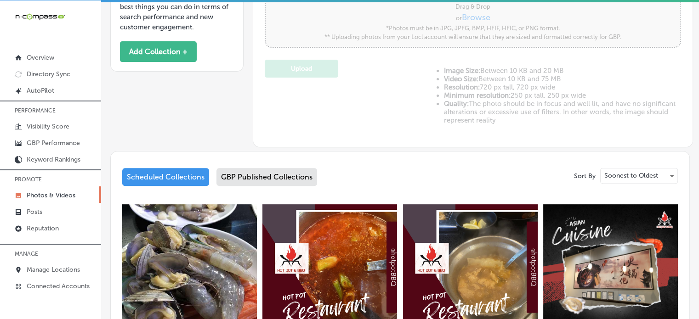
scroll to position [286, 0]
